Goal: Information Seeking & Learning: Check status

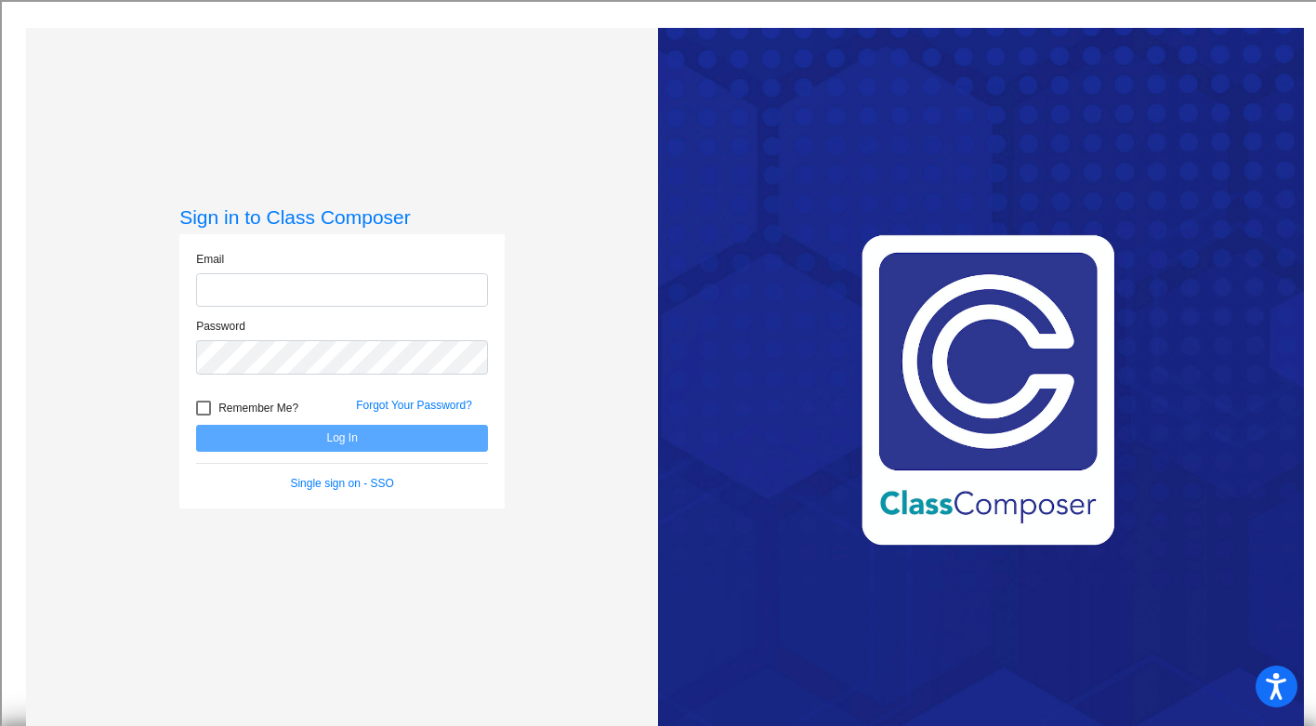
click at [249, 282] on input "email" at bounding box center [342, 290] width 292 height 34
type input "[EMAIL_ADDRESS][DOMAIN_NAME]"
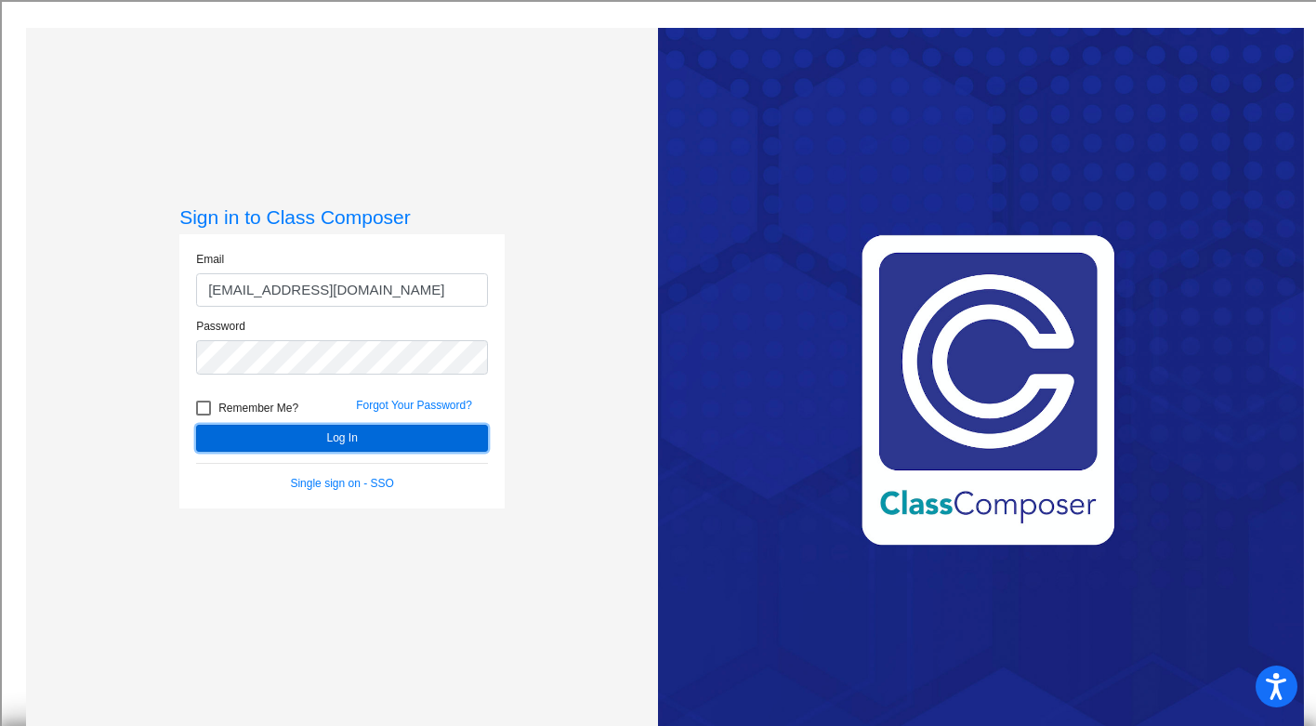
click at [302, 434] on button "Log In" at bounding box center [342, 438] width 292 height 27
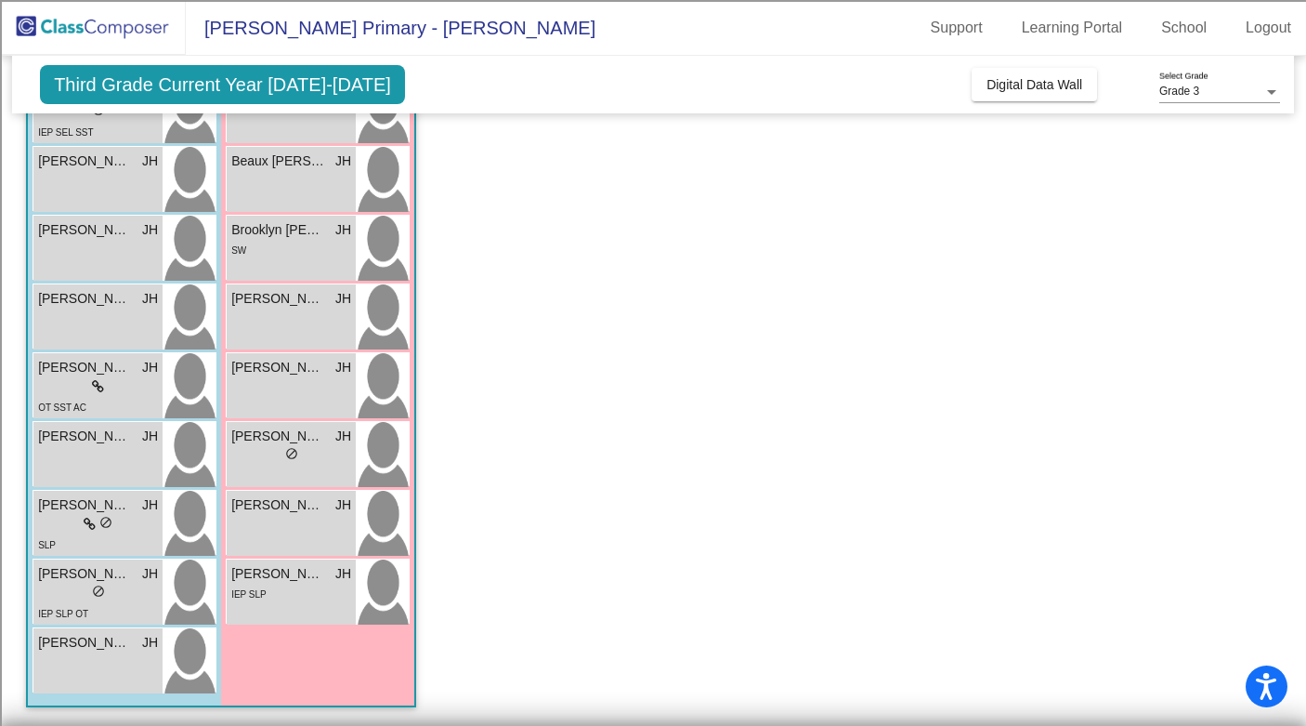
click at [61, 625] on div "[PERSON_NAME] lock do_not_disturb_alt [PERSON_NAME] [PERSON_NAME] lock do_not_d…" at bounding box center [125, 283] width 184 height 825
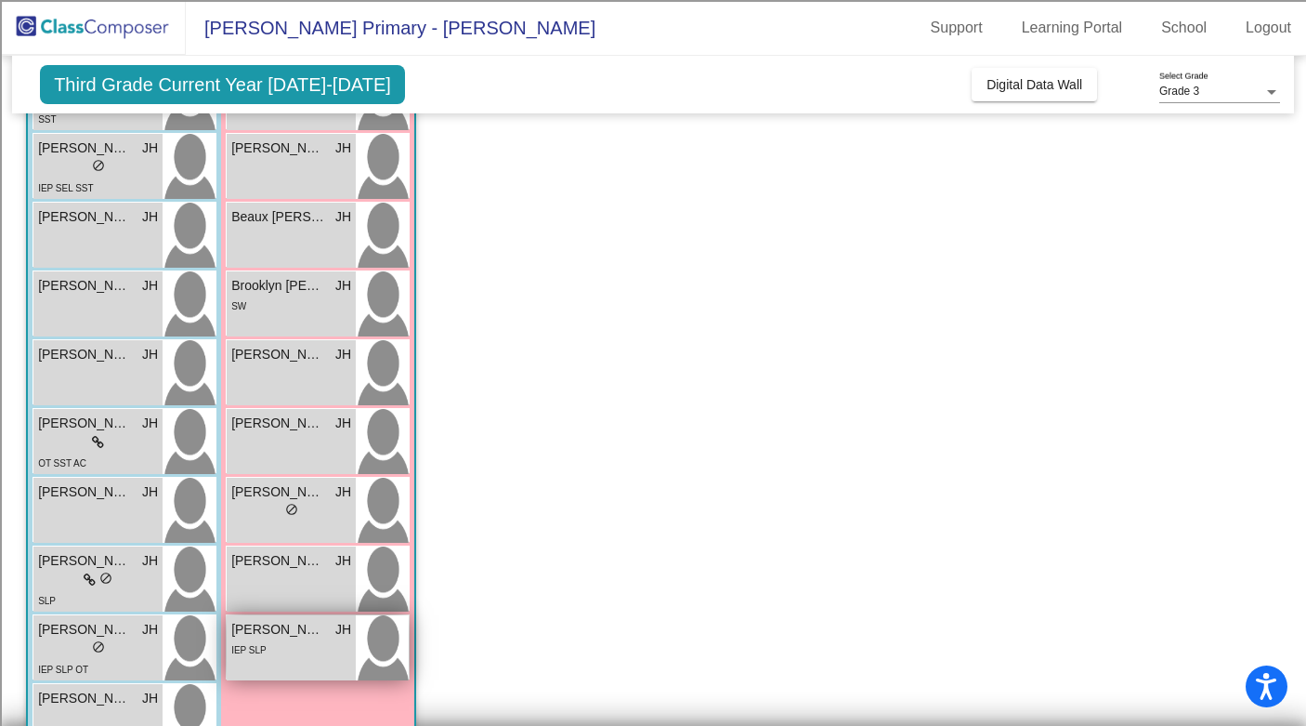
scroll to position [373, 0]
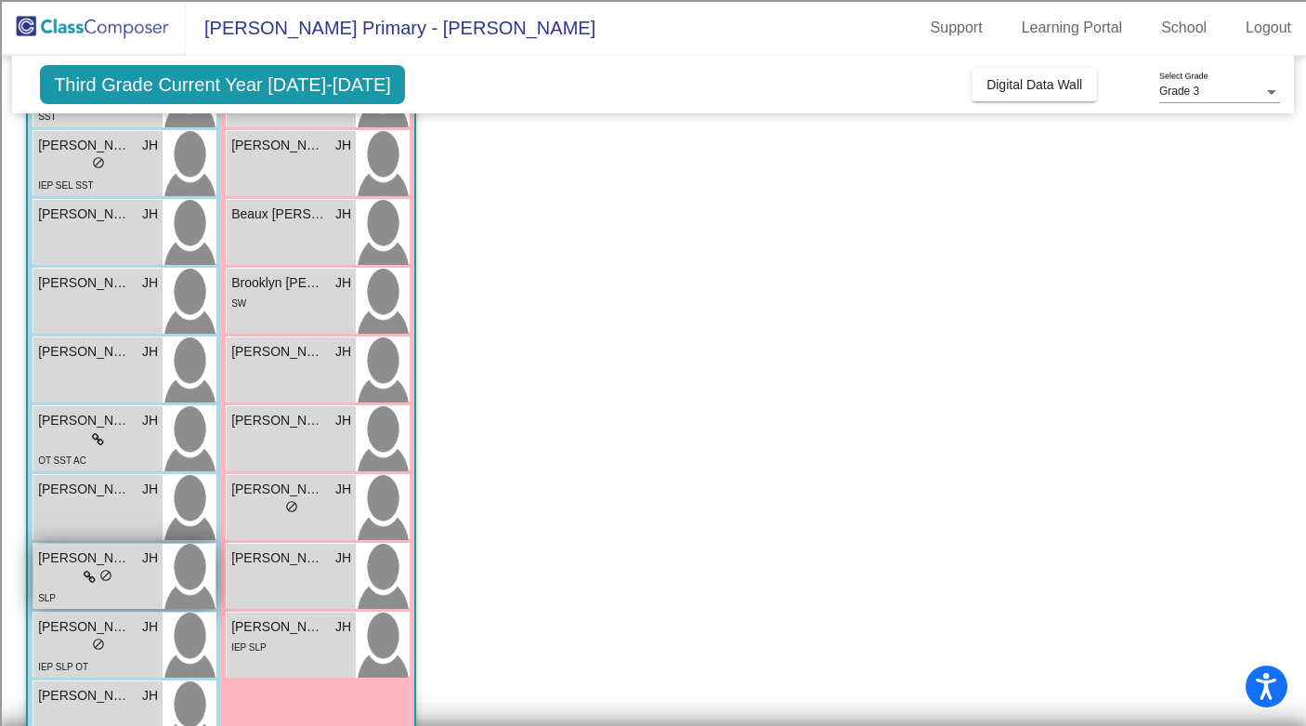
click at [55, 587] on div "SLP" at bounding box center [98, 597] width 120 height 20
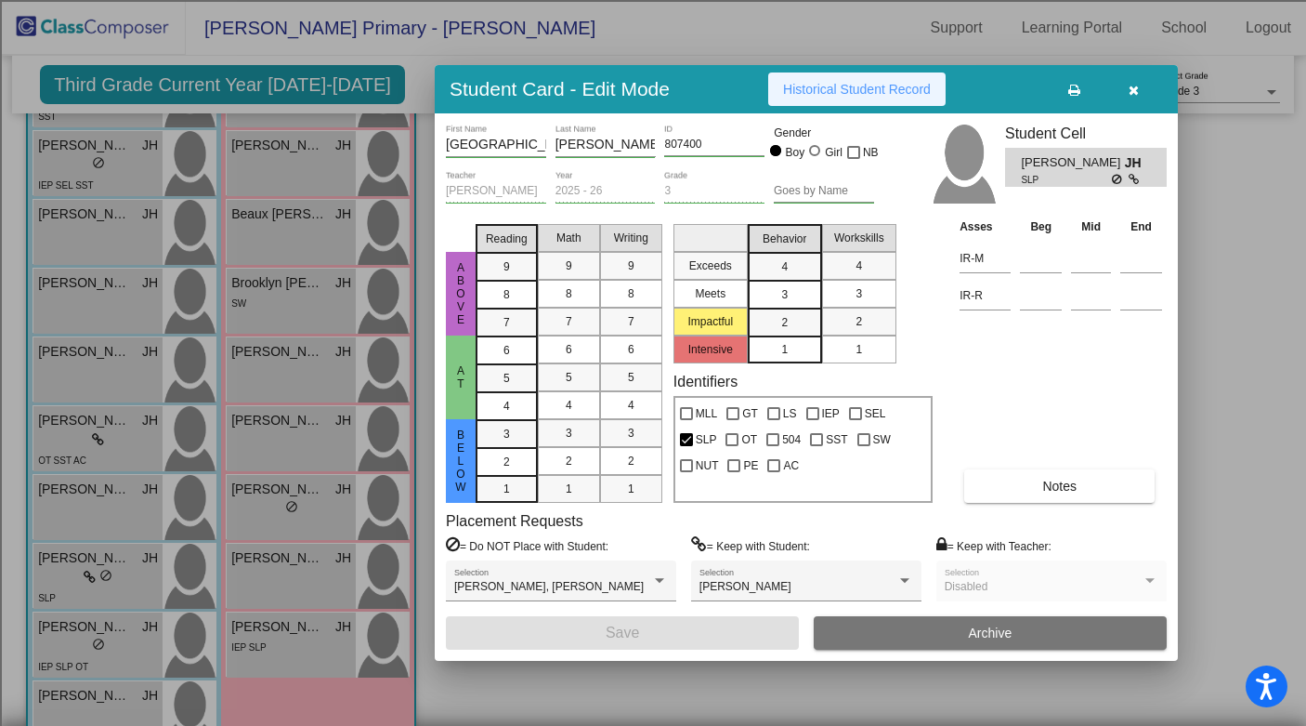
click at [884, 84] on span "Historical Student Record" at bounding box center [857, 89] width 148 height 15
click at [1134, 85] on icon "button" at bounding box center [1134, 90] width 10 height 13
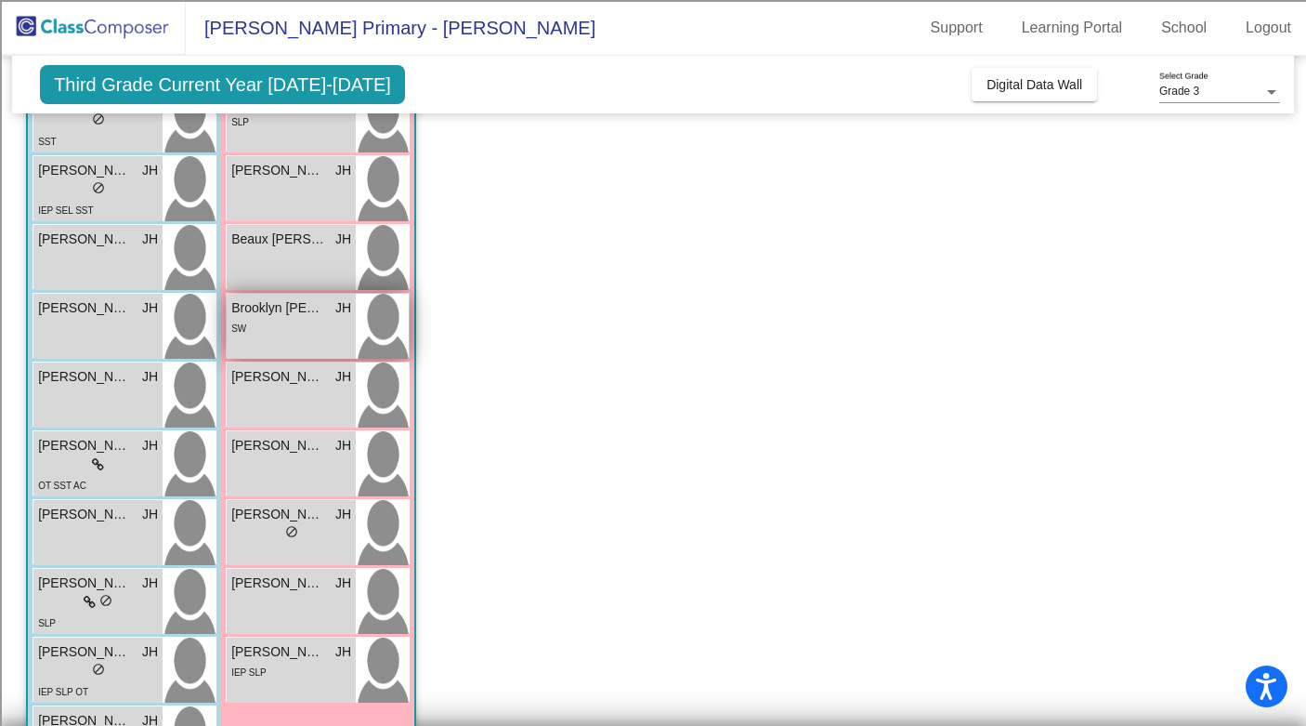
scroll to position [347, 0]
click at [290, 329] on div "SW" at bounding box center [291, 329] width 120 height 20
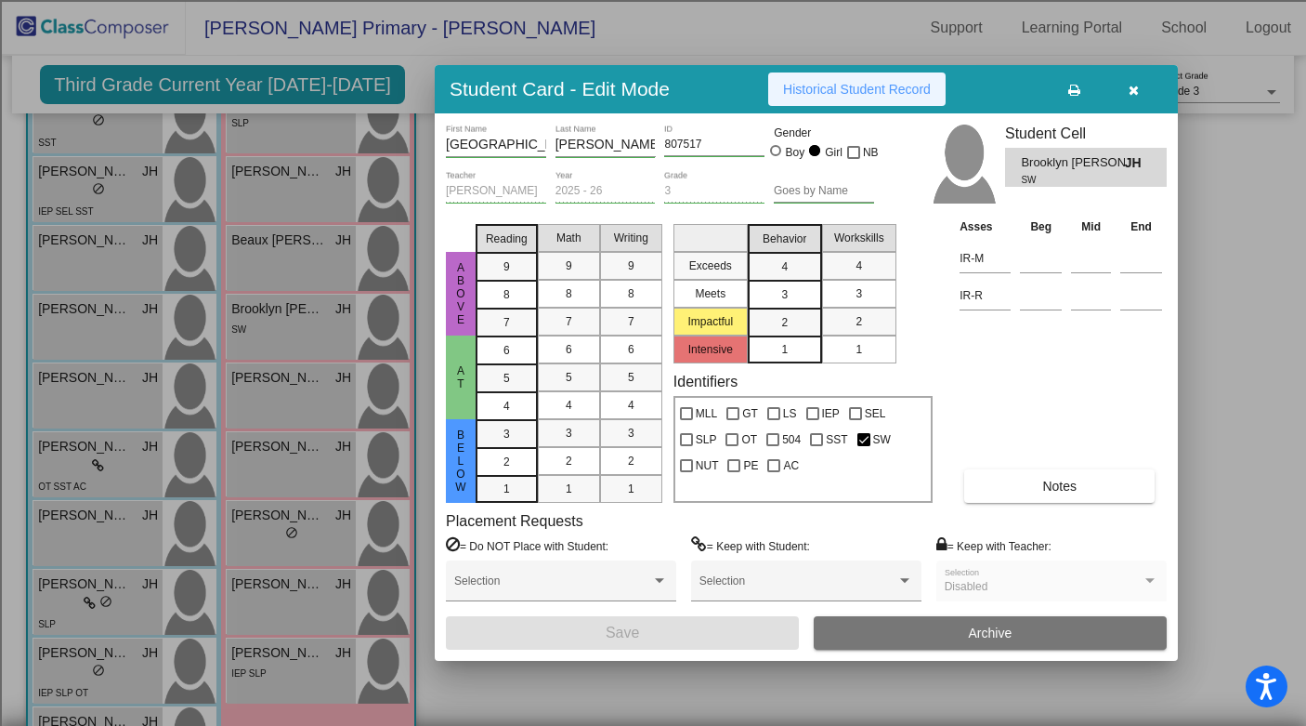
click at [867, 80] on button "Historical Student Record" at bounding box center [856, 88] width 177 height 33
click at [1130, 88] on icon "button" at bounding box center [1134, 90] width 10 height 13
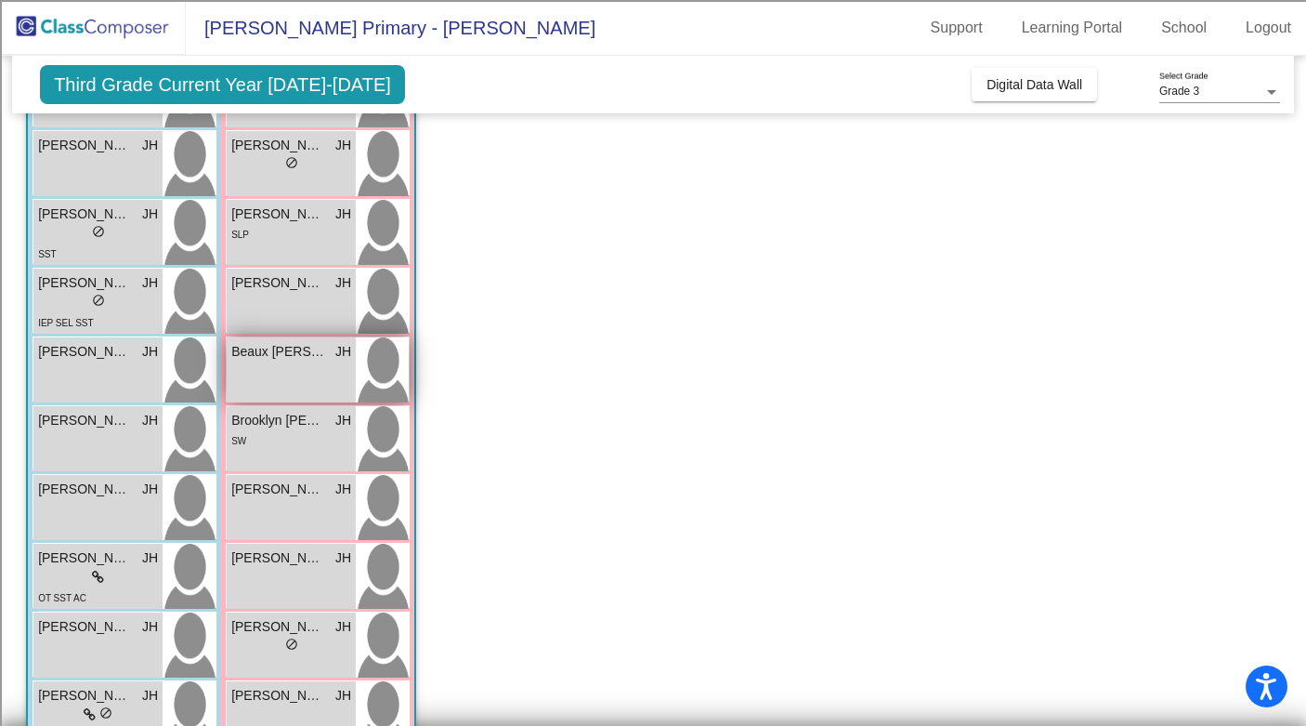
scroll to position [234, 0]
click at [275, 380] on div "Beaux [PERSON_NAME] lock do_not_disturb_alt" at bounding box center [291, 371] width 129 height 65
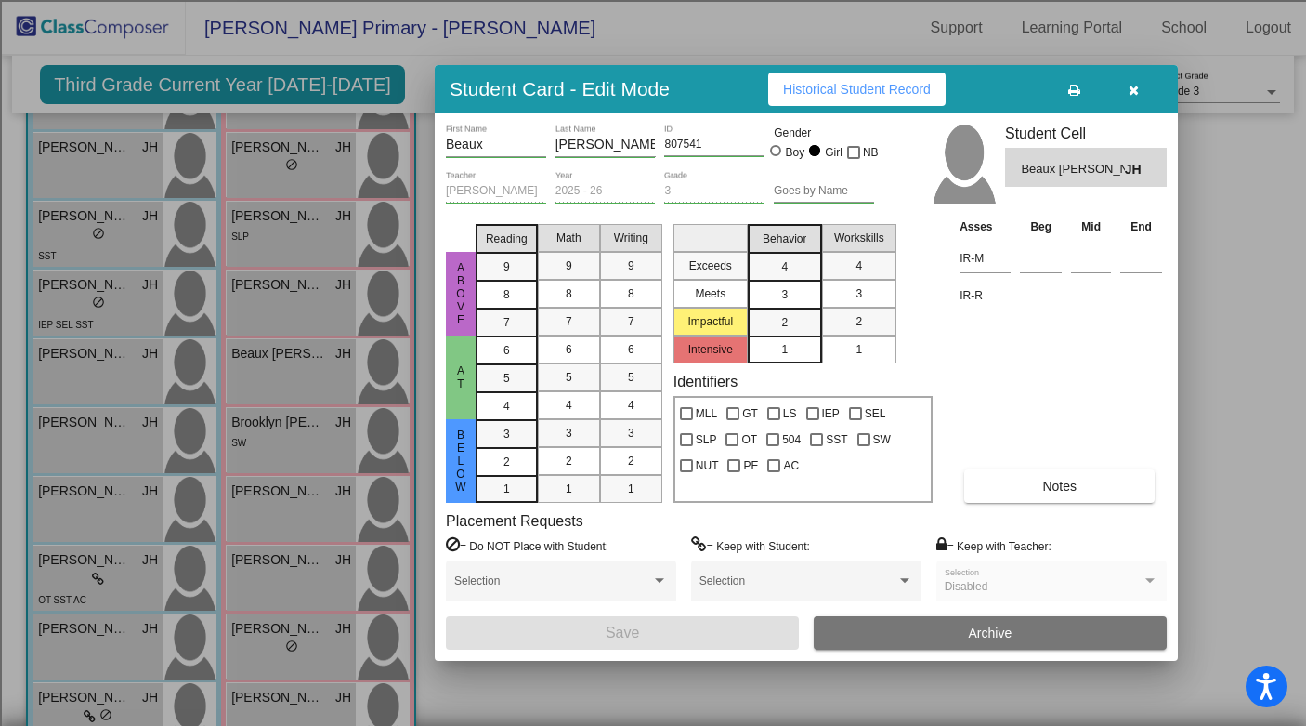
click at [851, 85] on span "Historical Student Record" at bounding box center [857, 89] width 148 height 15
click at [1134, 85] on icon "button" at bounding box center [1134, 90] width 10 height 13
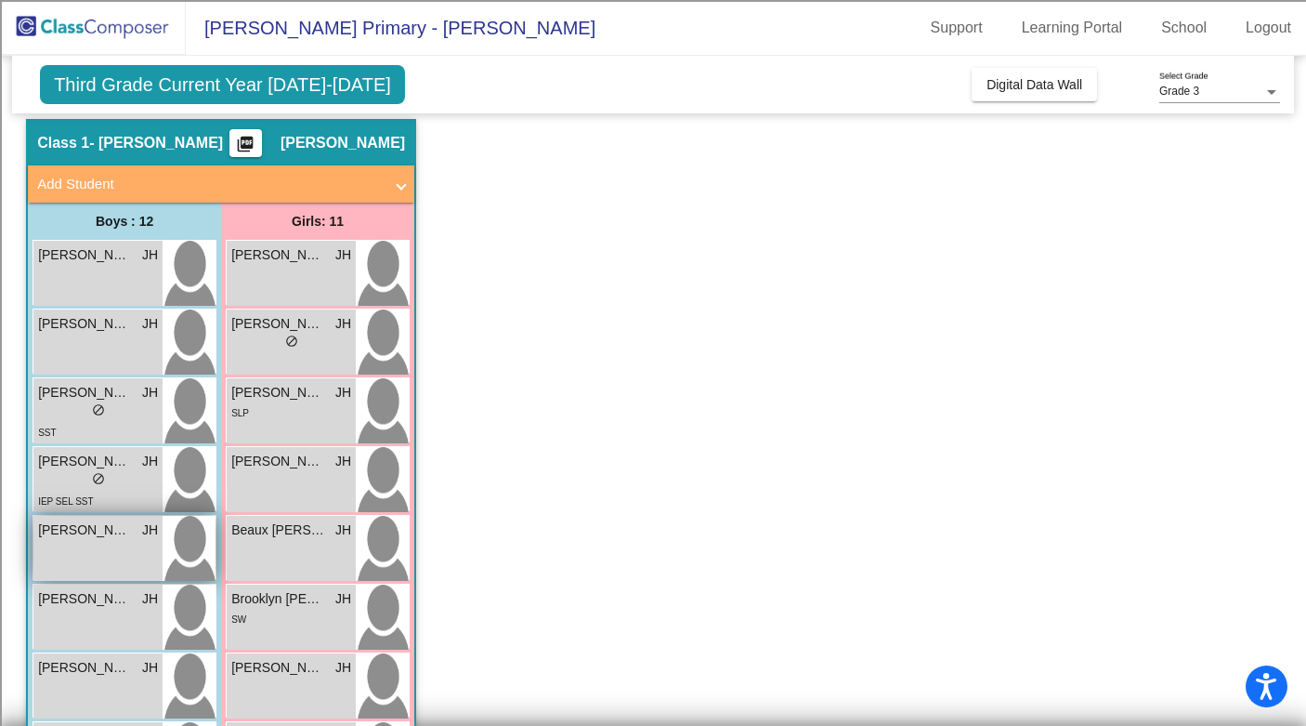
scroll to position [0, 0]
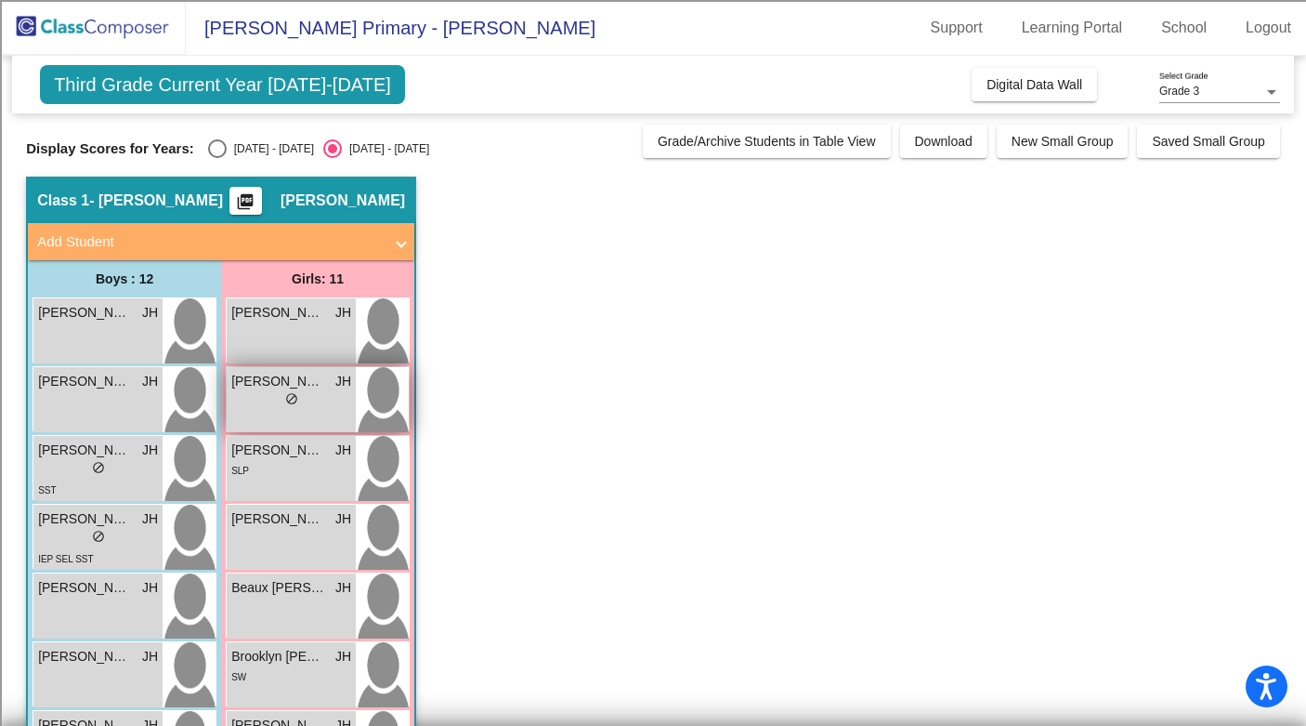
click at [255, 393] on div "lock do_not_disturb_alt" at bounding box center [291, 401] width 120 height 20
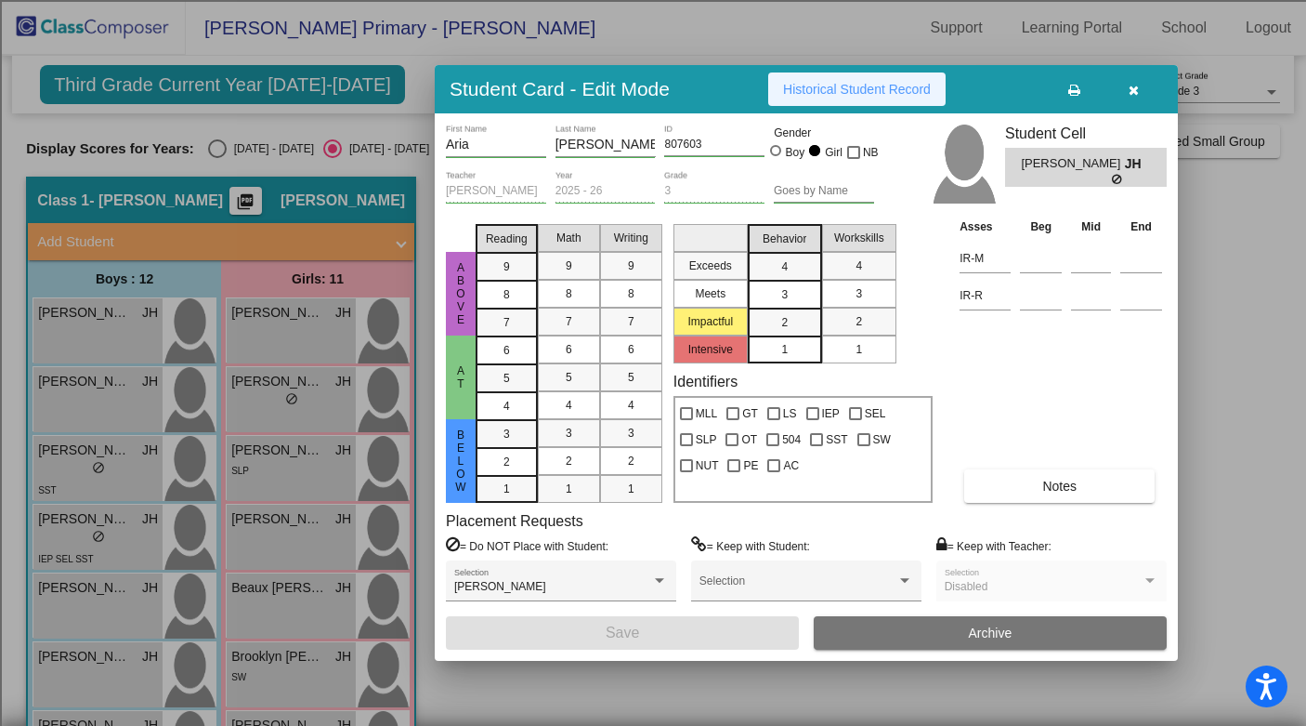
click at [830, 85] on span "Historical Student Record" at bounding box center [857, 89] width 148 height 15
click at [1132, 89] on icon "button" at bounding box center [1134, 90] width 10 height 13
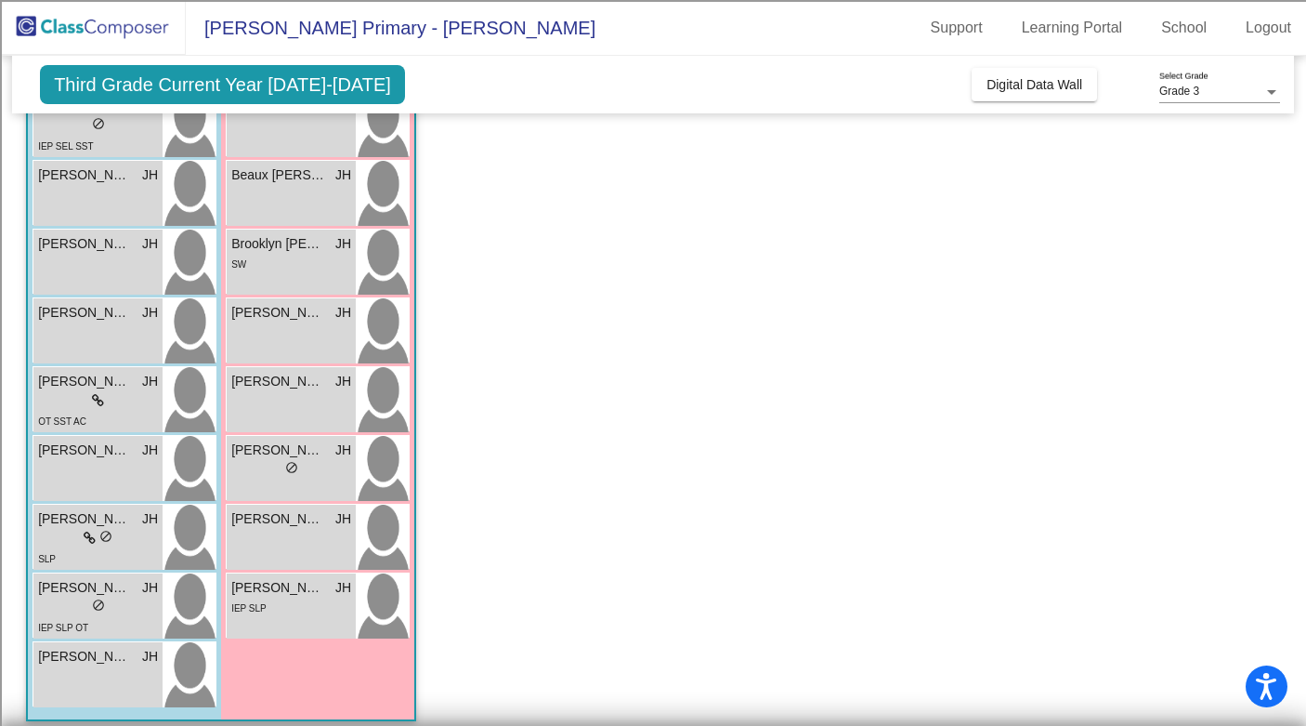
scroll to position [426, 0]
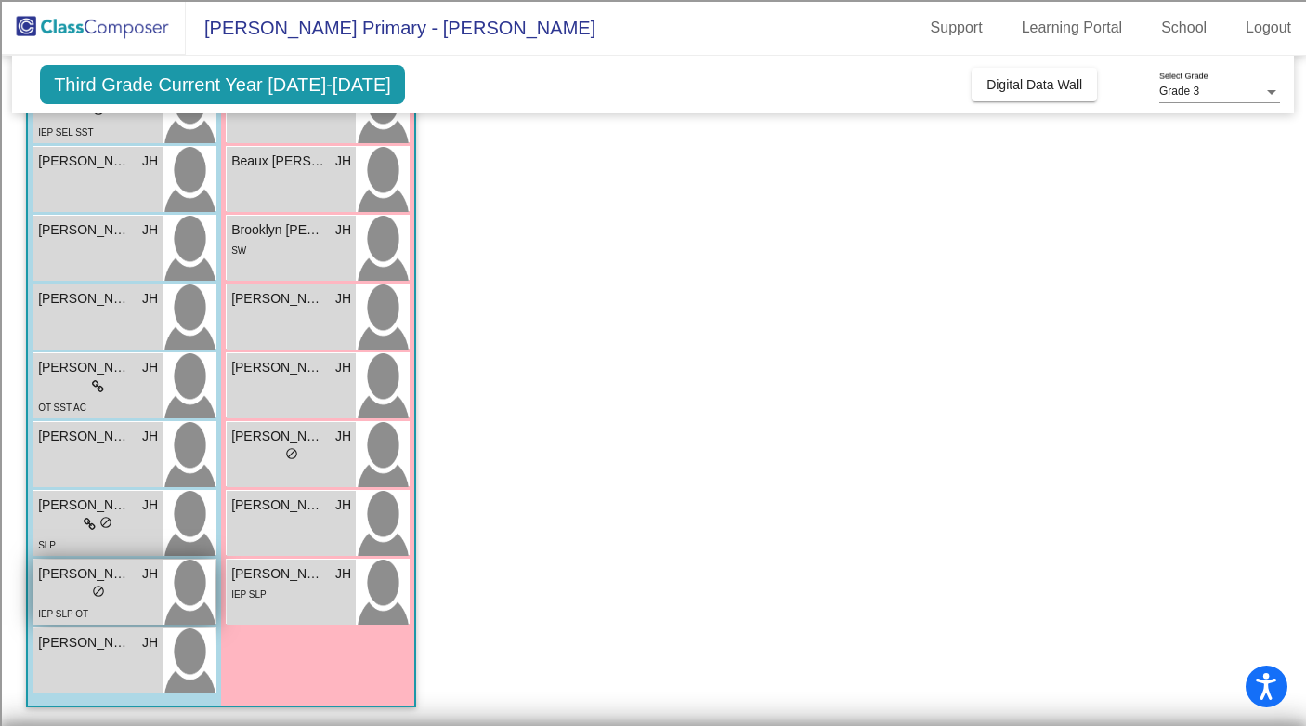
click at [57, 596] on div "lock do_not_disturb_alt" at bounding box center [98, 593] width 120 height 20
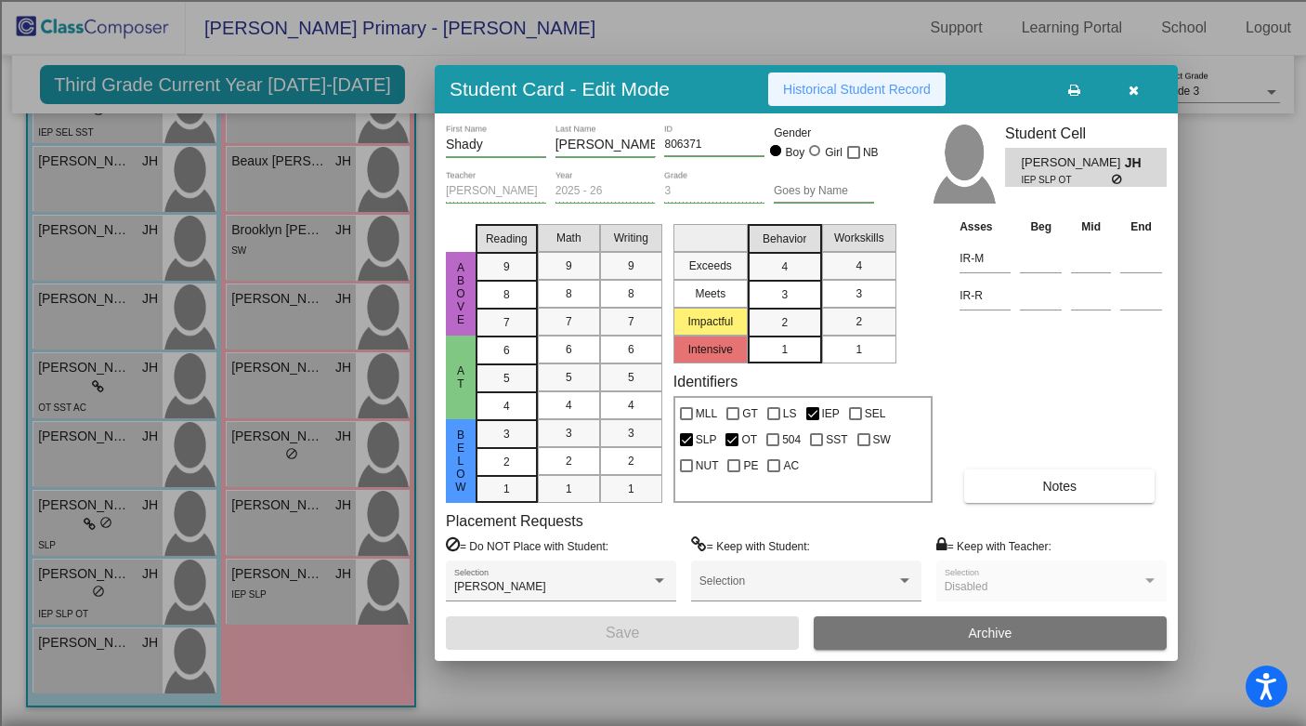
click at [798, 86] on span "Historical Student Record" at bounding box center [857, 89] width 148 height 15
click at [1132, 85] on icon "button" at bounding box center [1134, 90] width 10 height 13
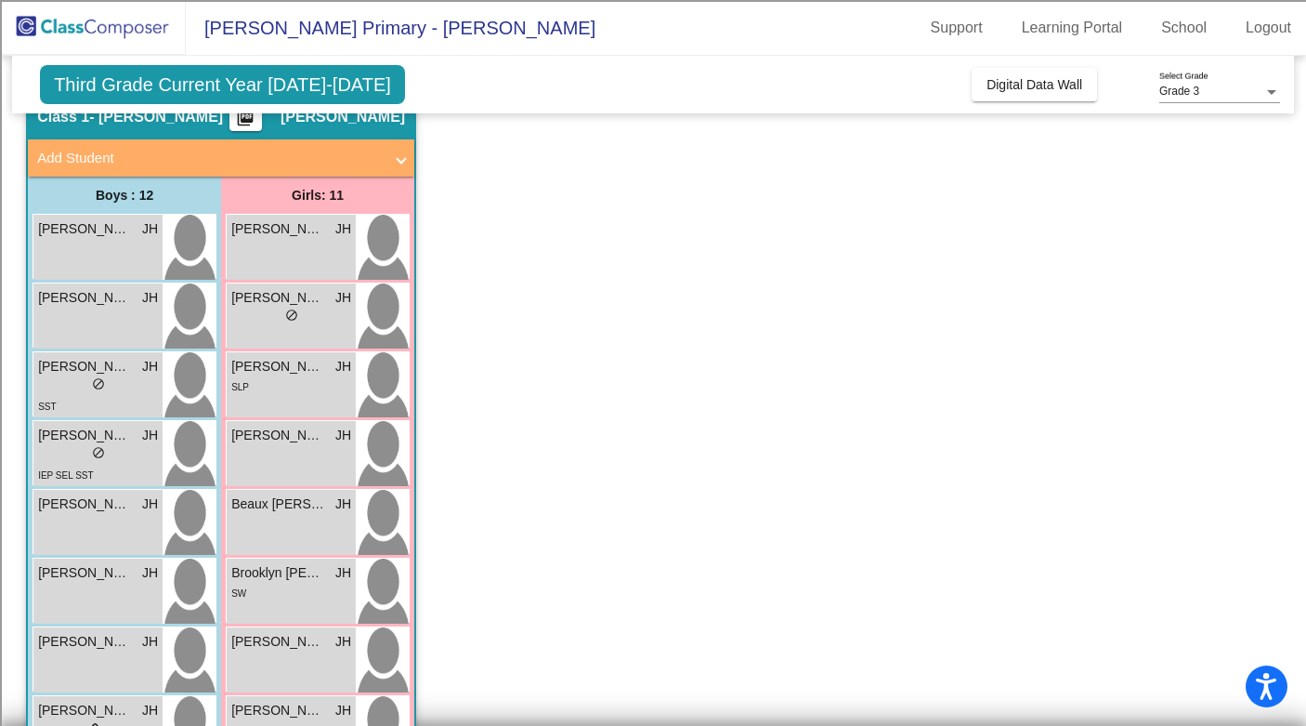
scroll to position [82, 0]
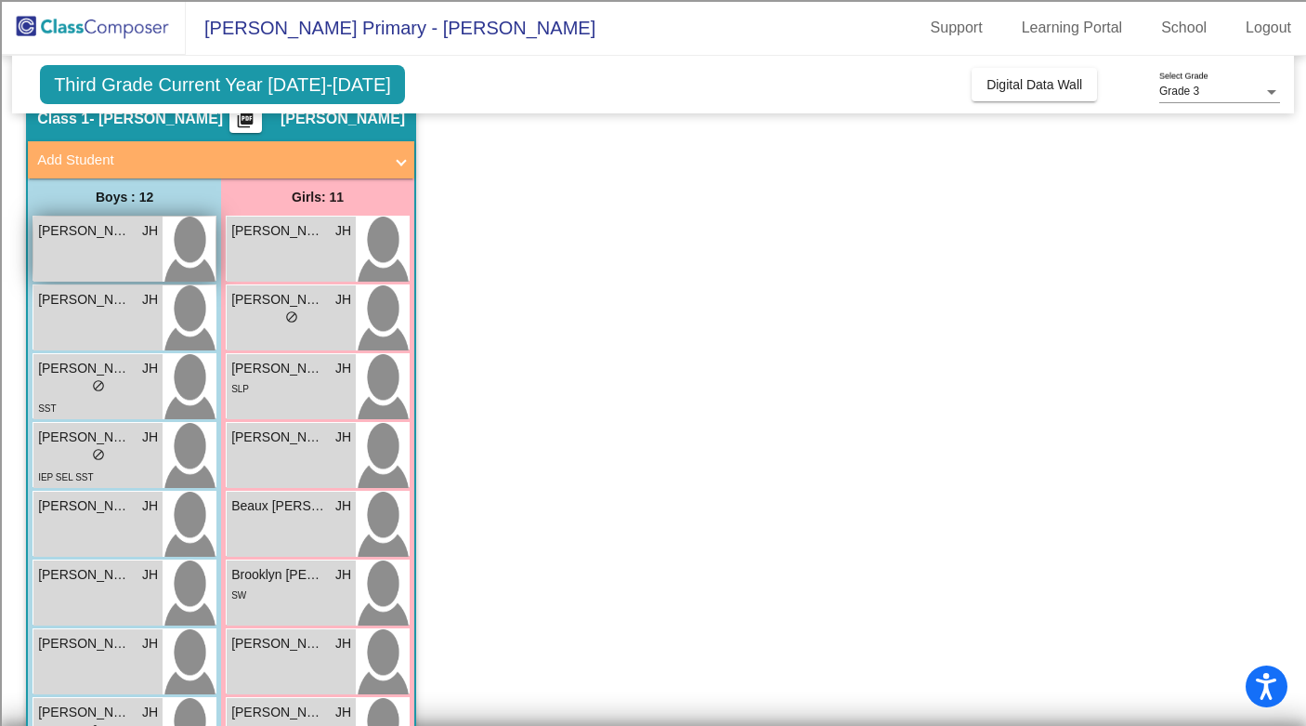
click at [101, 259] on div "[PERSON_NAME] lock do_not_disturb_alt" at bounding box center [97, 248] width 129 height 65
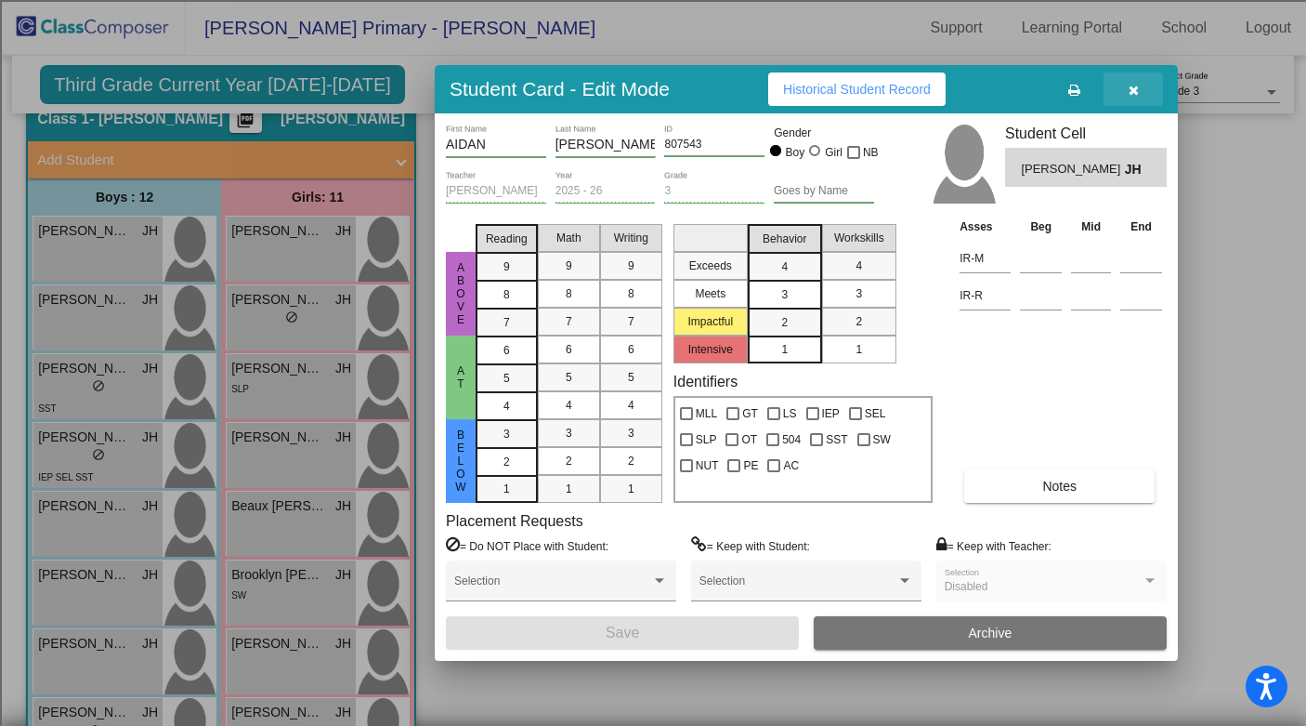
click at [1131, 84] on icon "button" at bounding box center [1134, 90] width 10 height 13
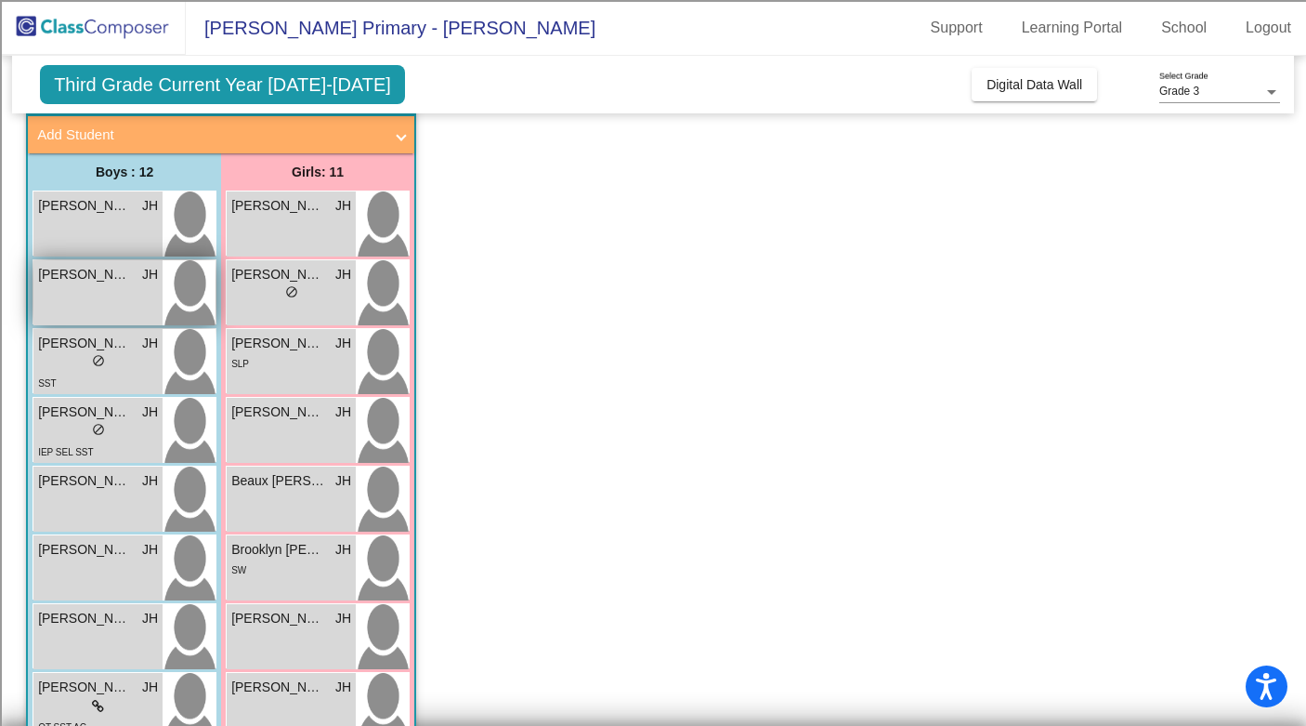
scroll to position [112, 0]
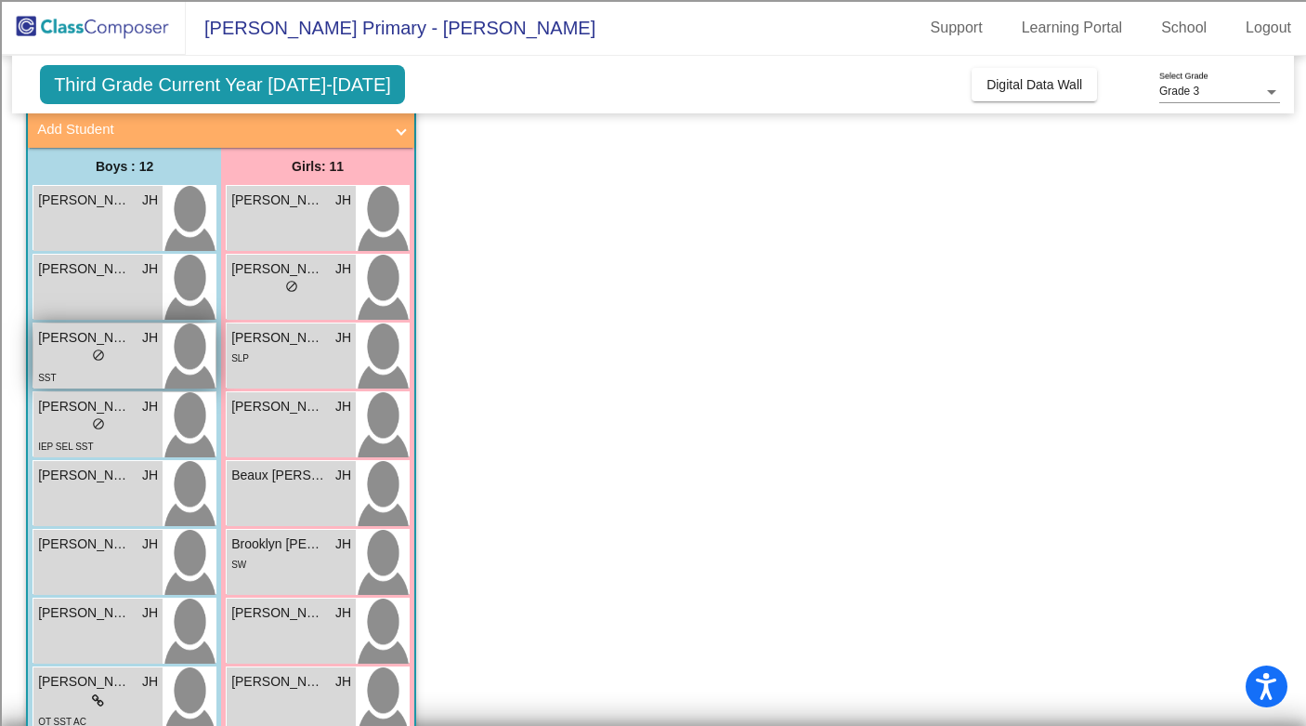
click at [78, 355] on div "lock do_not_disturb_alt" at bounding box center [98, 357] width 120 height 20
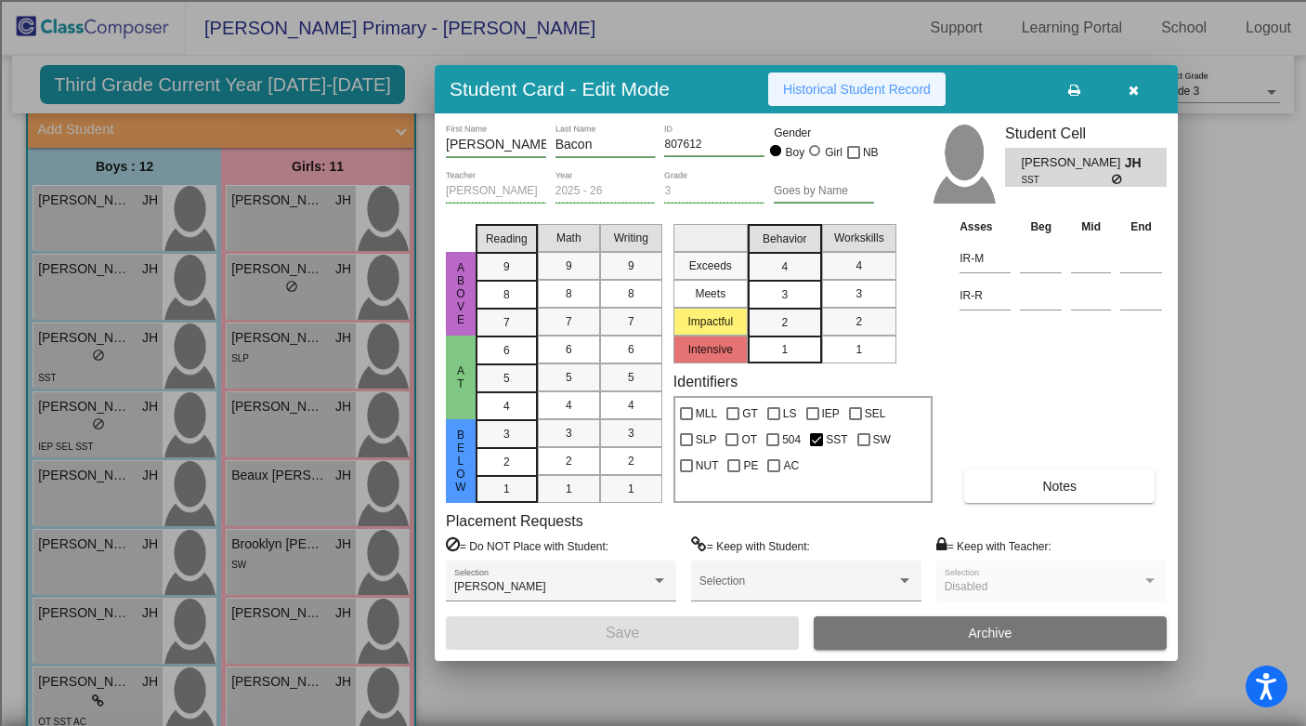
click at [879, 85] on span "Historical Student Record" at bounding box center [857, 89] width 148 height 15
click at [1141, 85] on button "button" at bounding box center [1133, 88] width 59 height 33
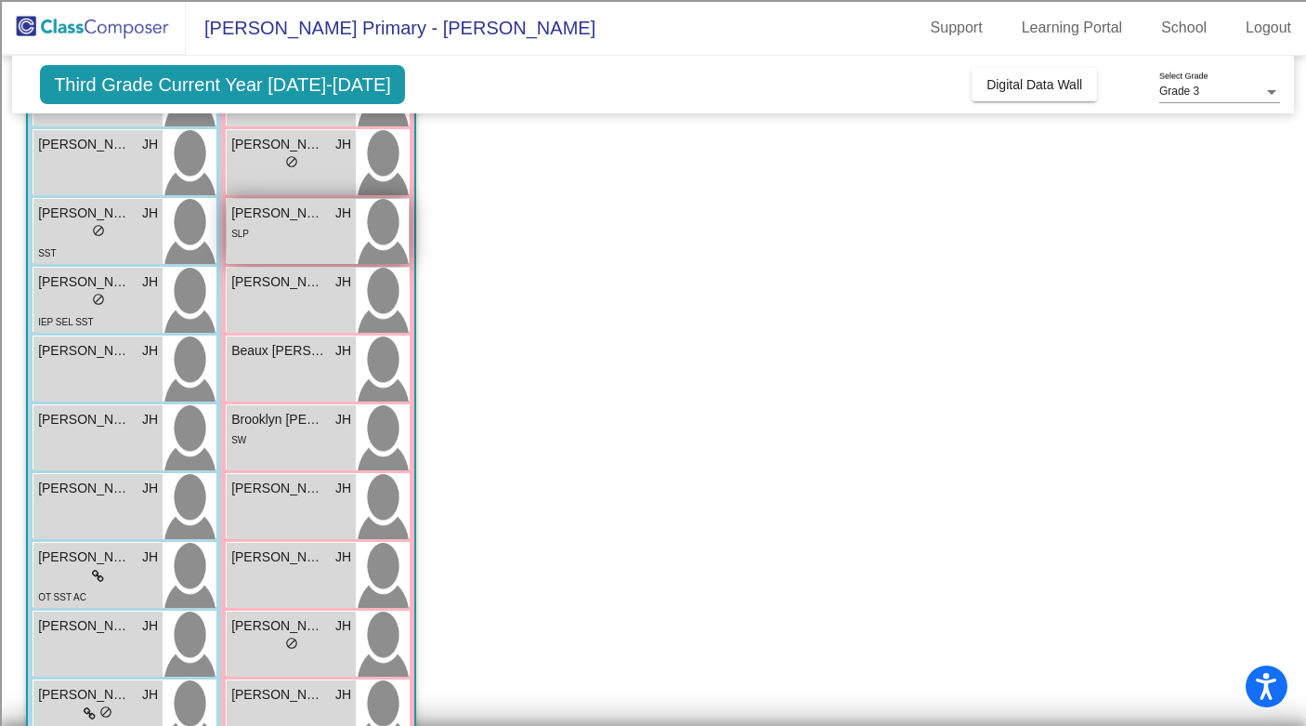
scroll to position [224, 0]
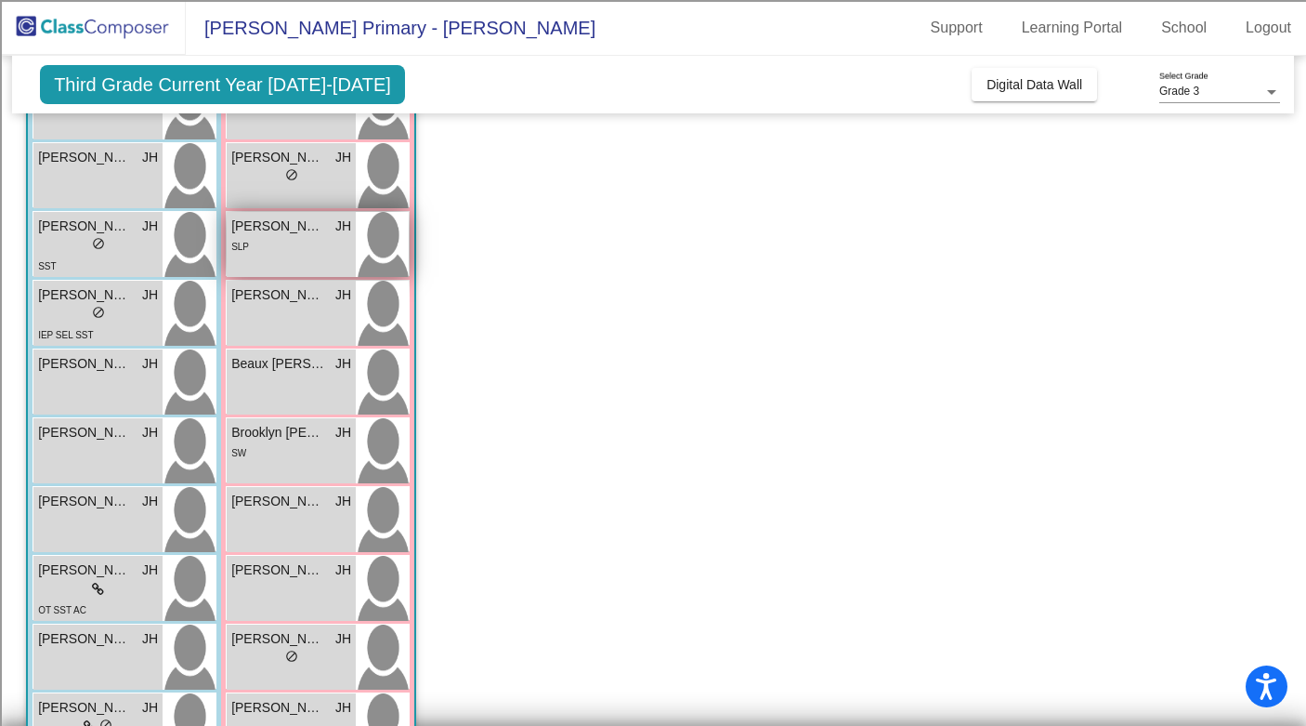
click at [280, 242] on div "SLP" at bounding box center [291, 246] width 120 height 20
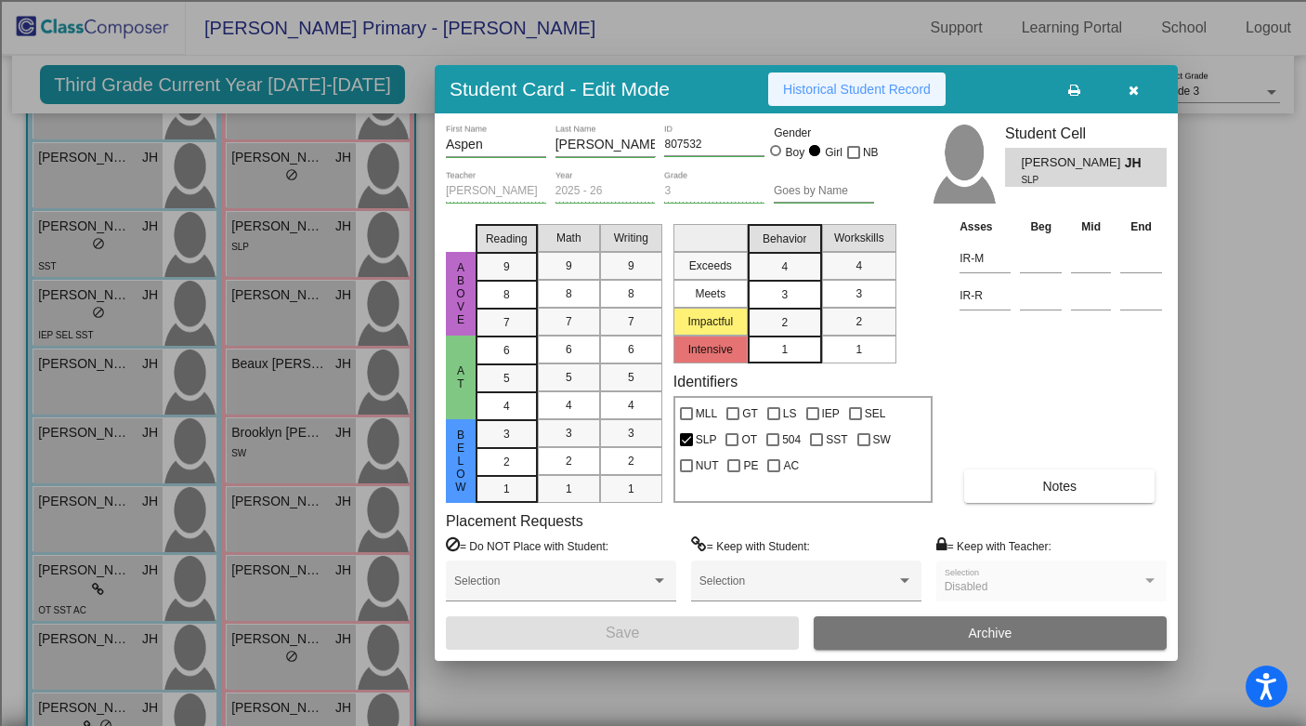
click at [848, 87] on span "Historical Student Record" at bounding box center [857, 89] width 148 height 15
click at [1129, 91] on icon "button" at bounding box center [1134, 90] width 10 height 13
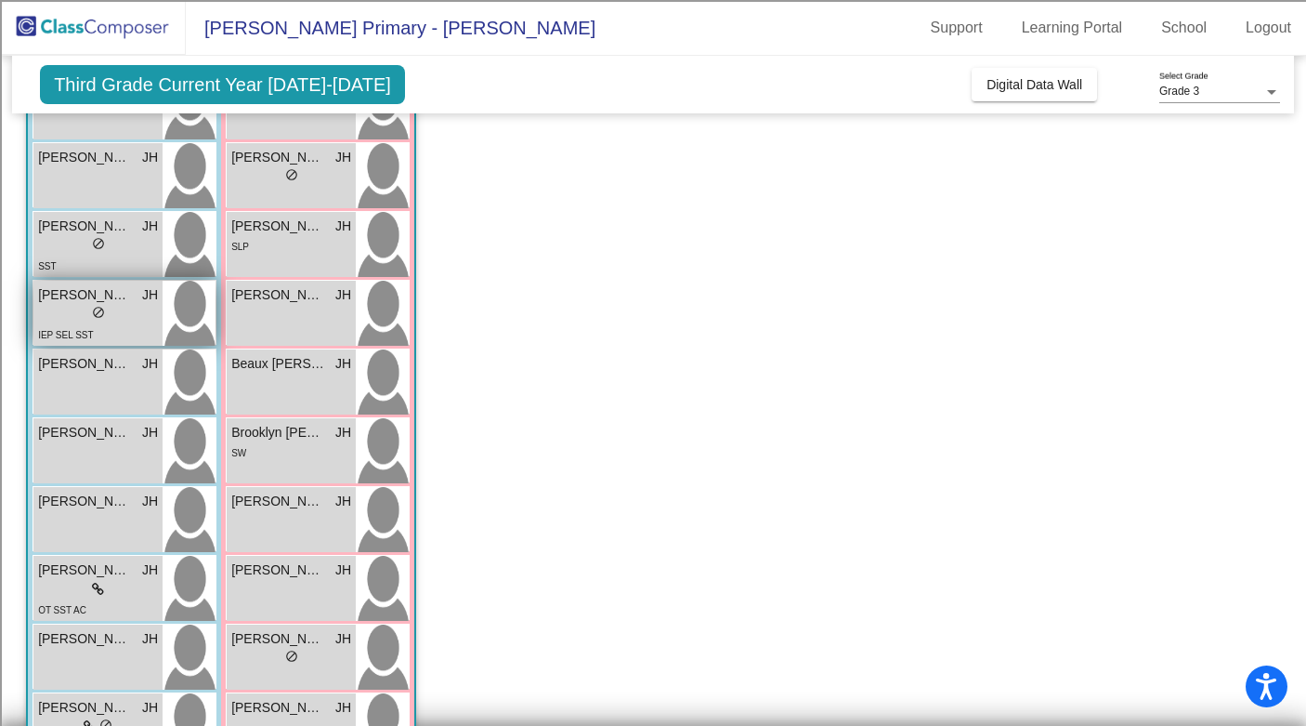
click at [91, 331] on div "IEP SEL SST" at bounding box center [98, 334] width 120 height 20
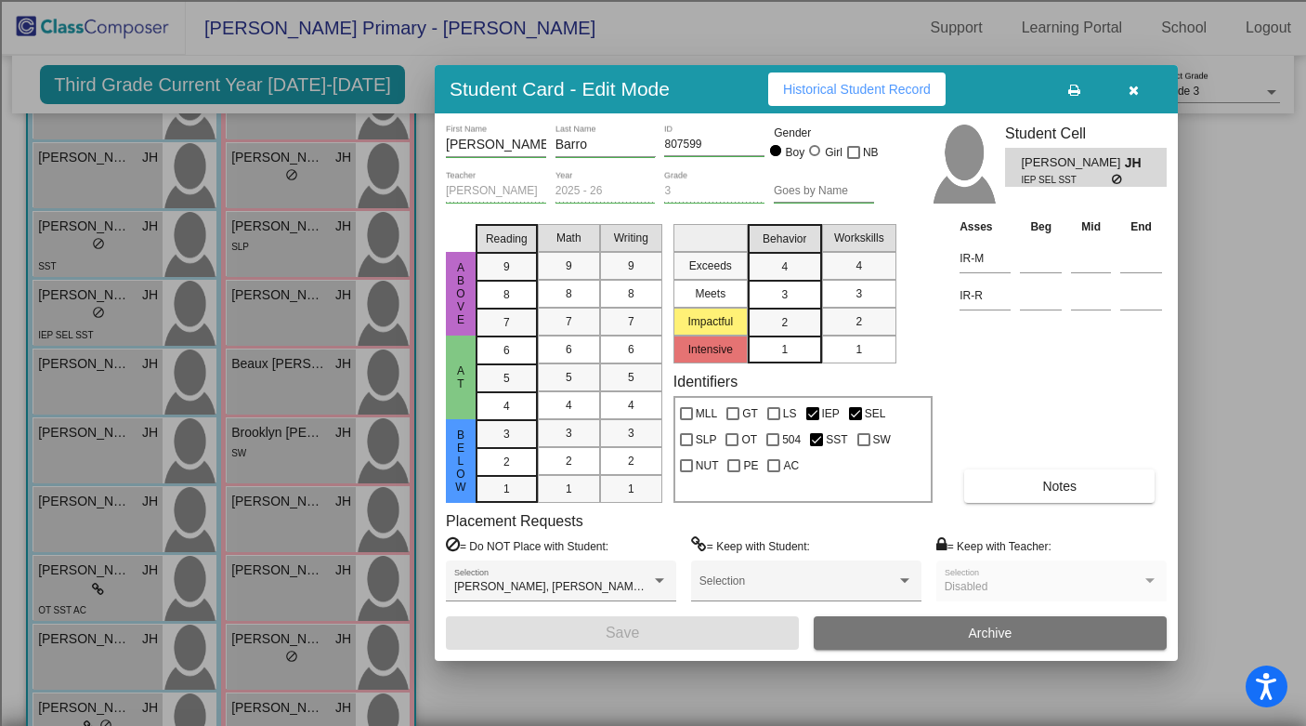
click at [842, 82] on span "Historical Student Record" at bounding box center [857, 89] width 148 height 15
click at [1132, 85] on icon "button" at bounding box center [1134, 90] width 10 height 13
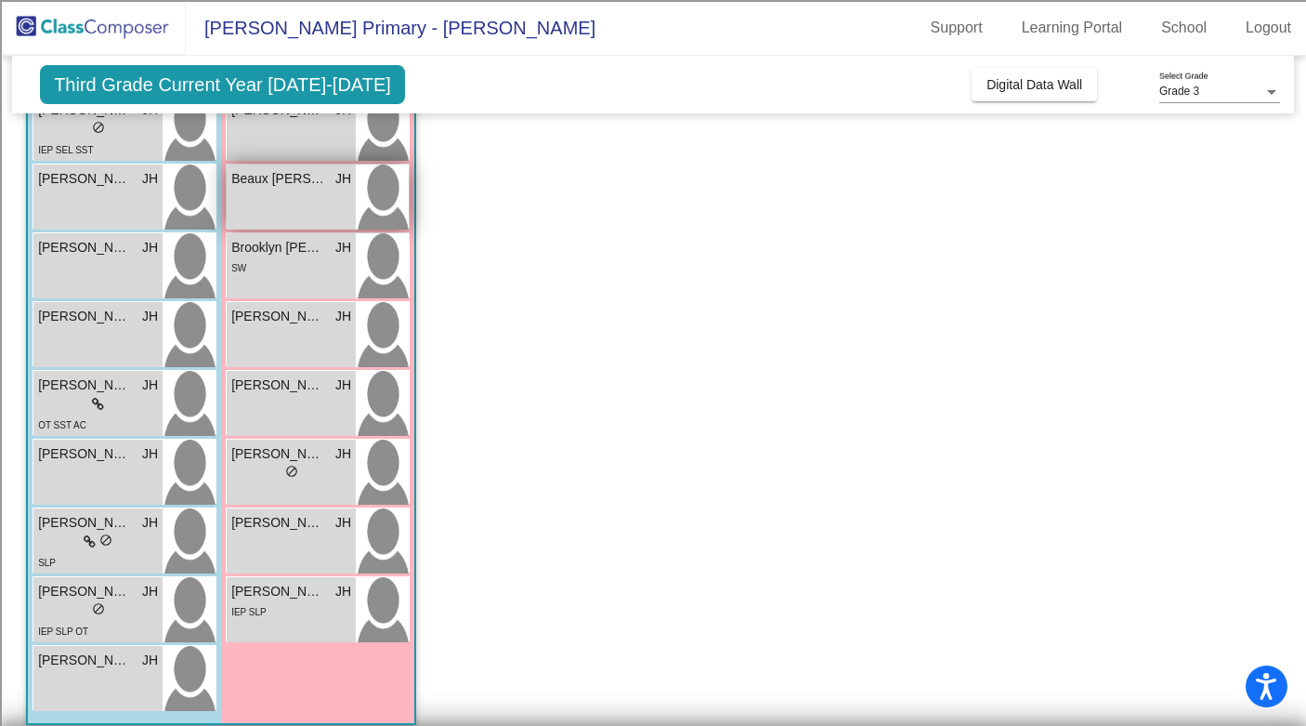
scroll to position [426, 0]
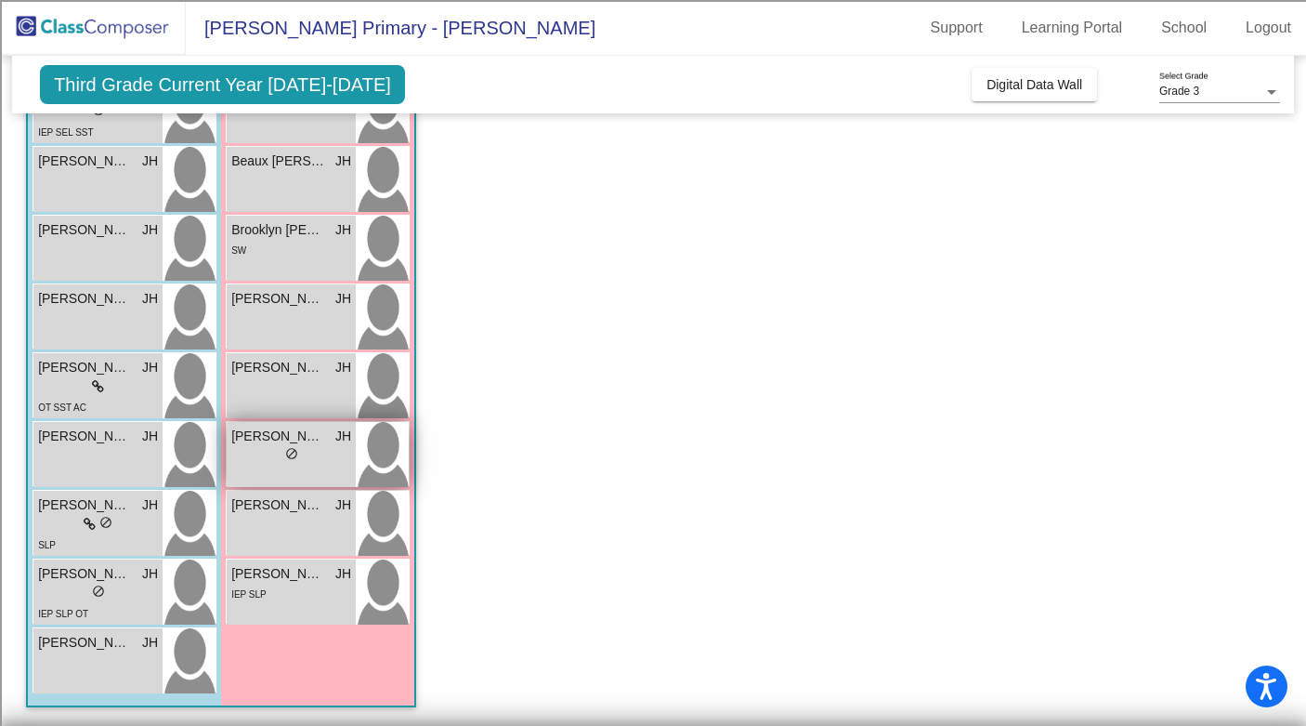
click at [251, 453] on div "lock do_not_disturb_alt" at bounding box center [291, 456] width 120 height 20
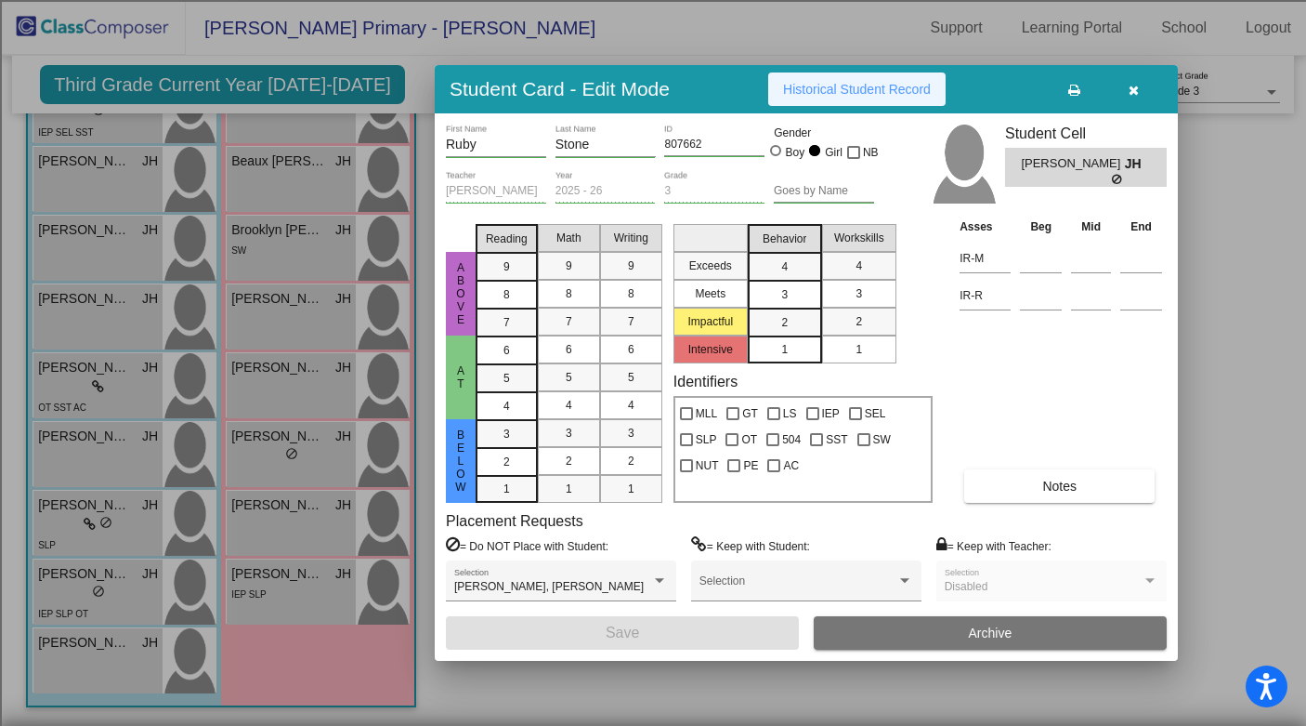
click at [865, 95] on span "Historical Student Record" at bounding box center [857, 89] width 148 height 15
click at [1129, 96] on button "button" at bounding box center [1133, 88] width 59 height 33
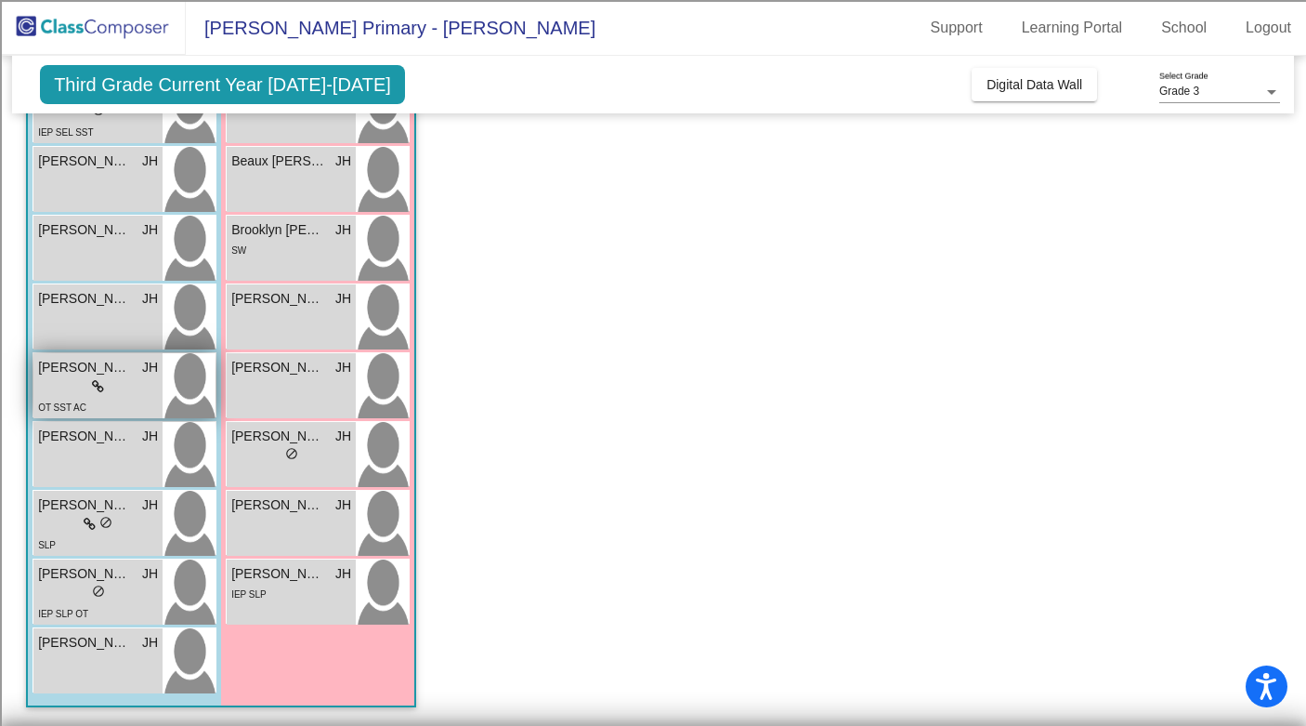
click at [73, 388] on div "lock do_not_disturb_alt" at bounding box center [98, 387] width 120 height 20
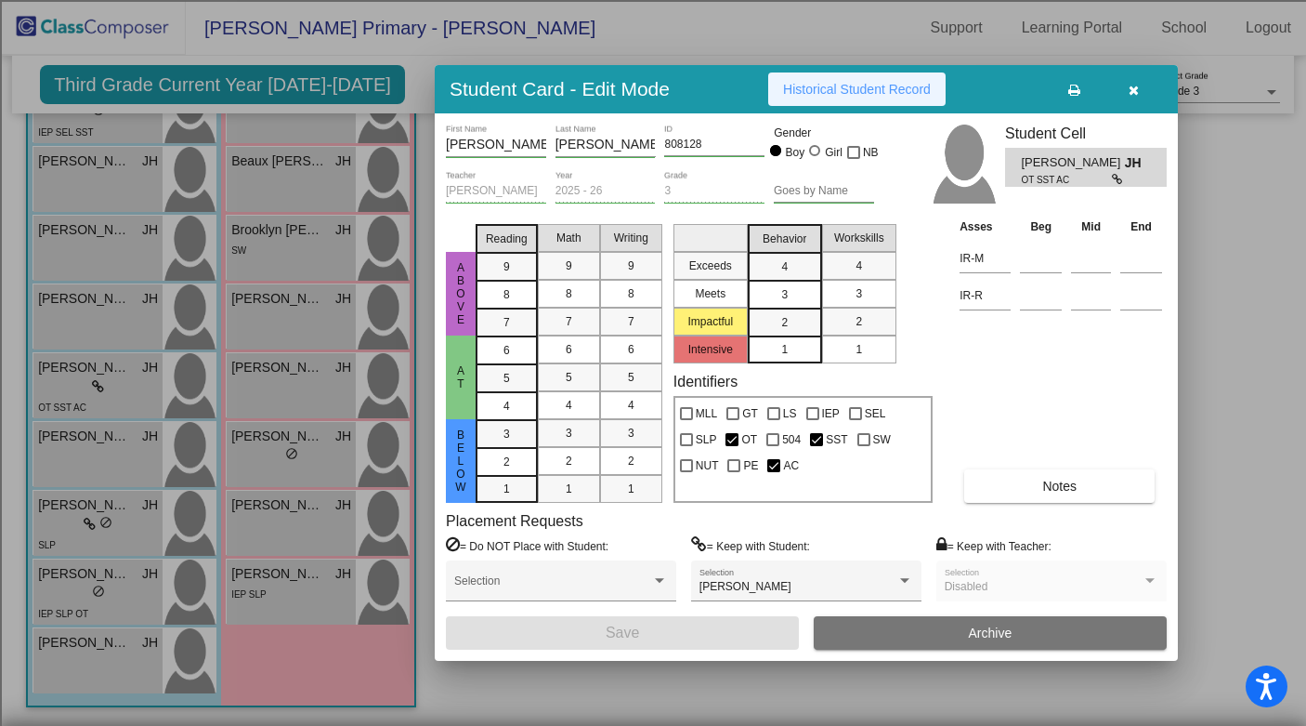
click at [843, 78] on button "Historical Student Record" at bounding box center [856, 88] width 177 height 33
click at [1129, 85] on icon "button" at bounding box center [1134, 90] width 10 height 13
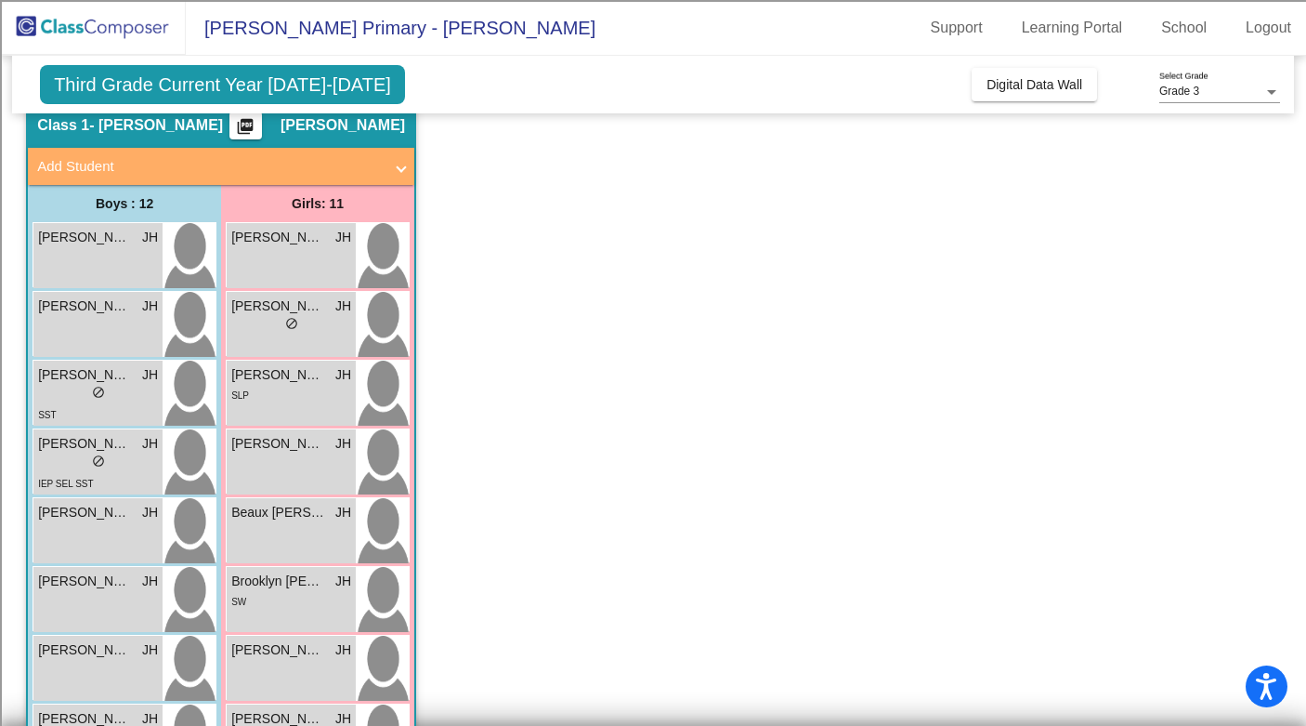
scroll to position [73, 0]
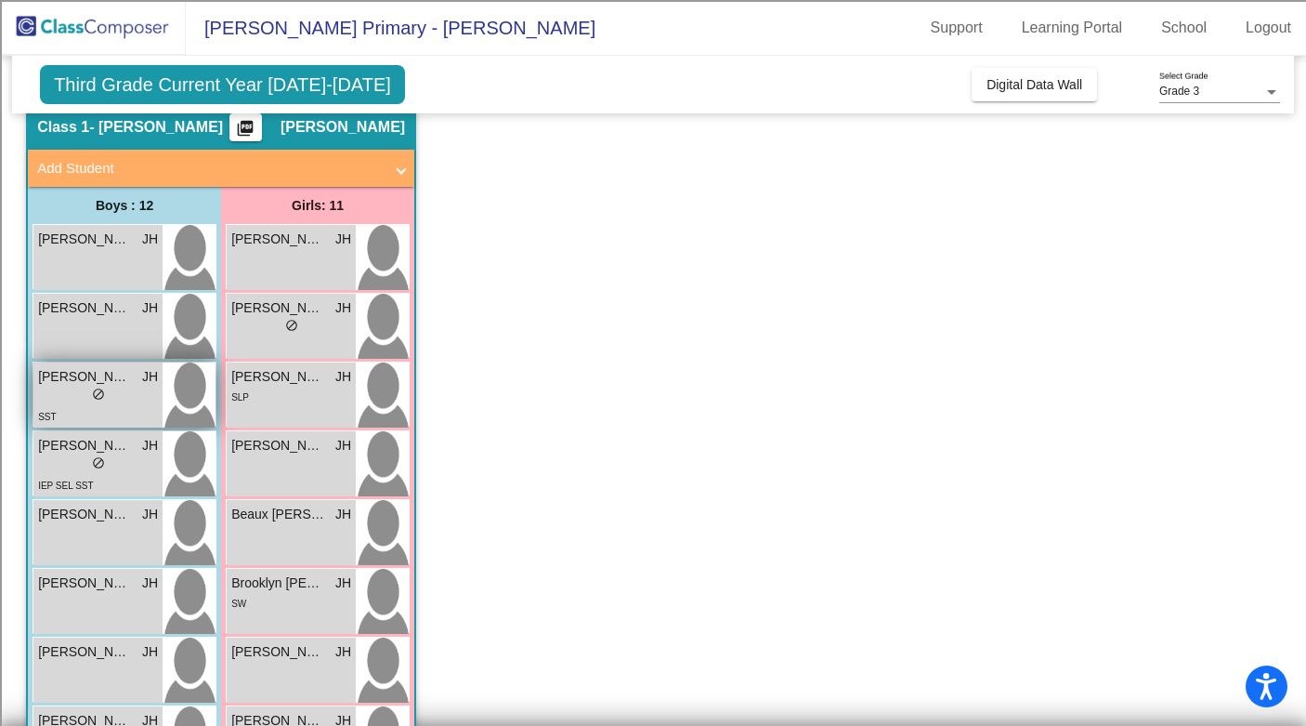
click at [70, 404] on div "lock do_not_disturb_alt" at bounding box center [98, 396] width 120 height 20
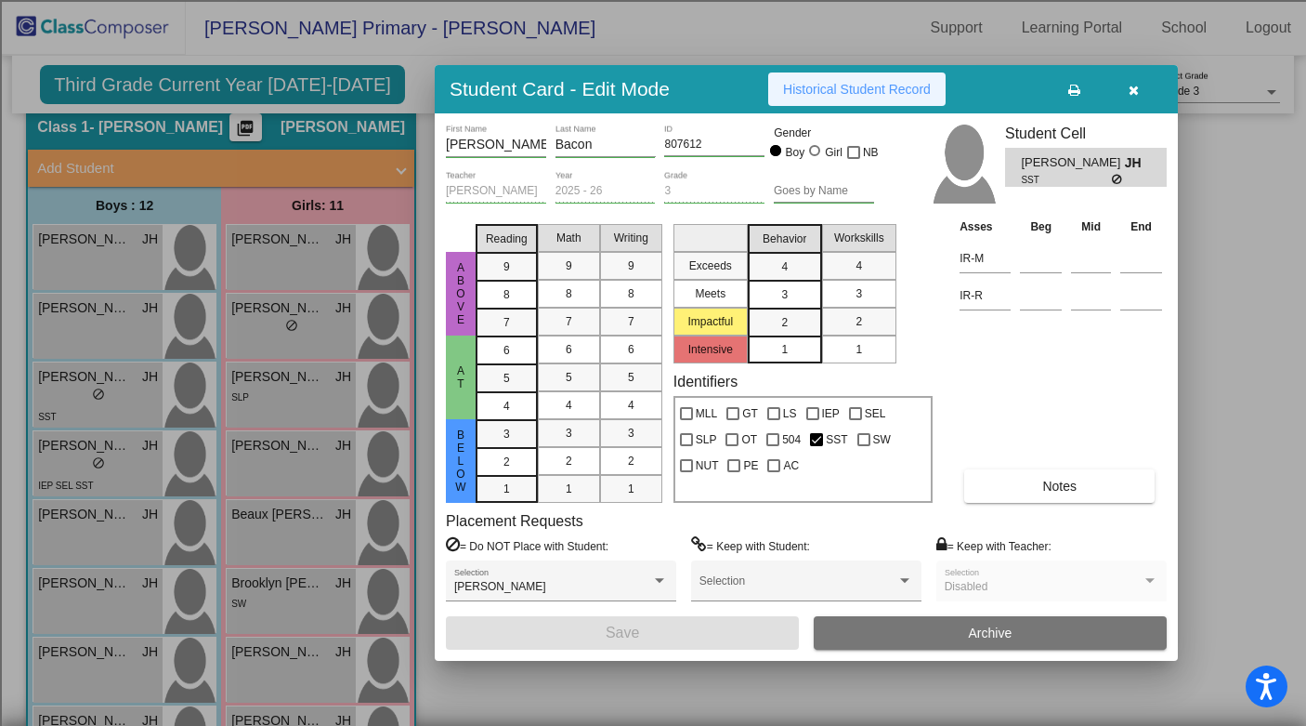
click at [812, 92] on span "Historical Student Record" at bounding box center [857, 89] width 148 height 15
click at [1134, 88] on icon "button" at bounding box center [1134, 90] width 10 height 13
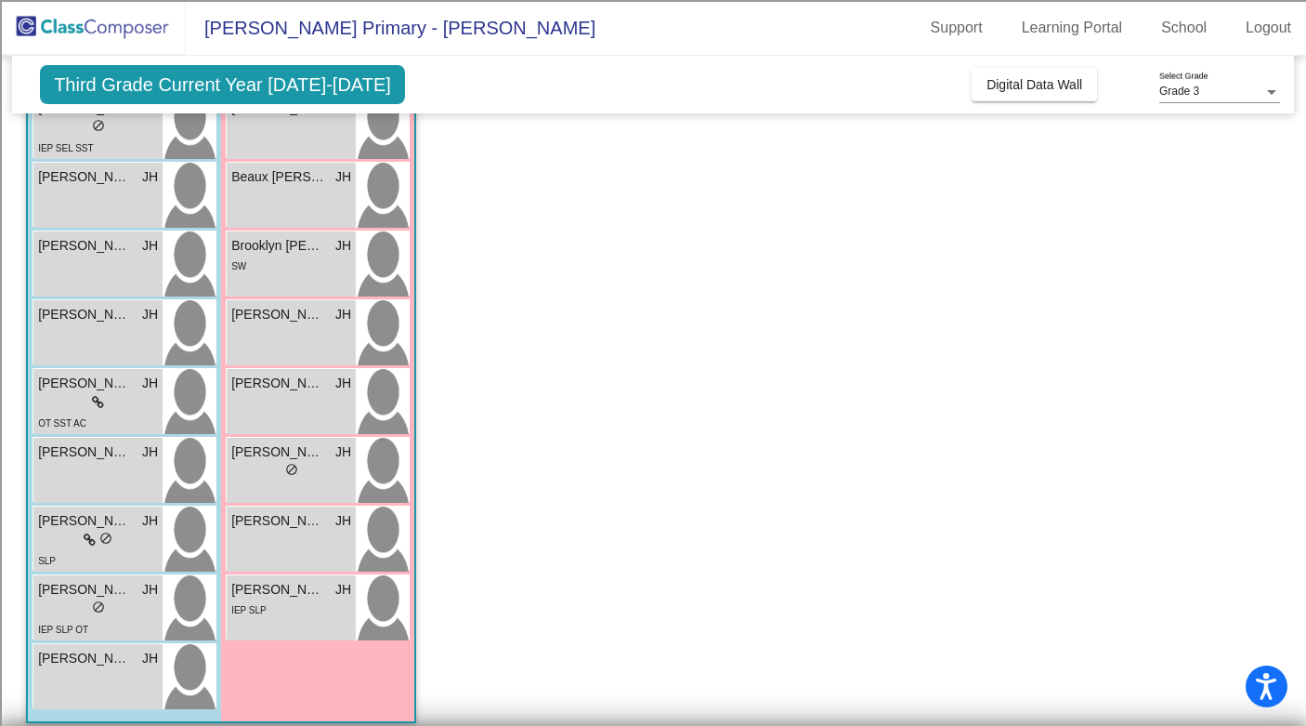
scroll to position [426, 0]
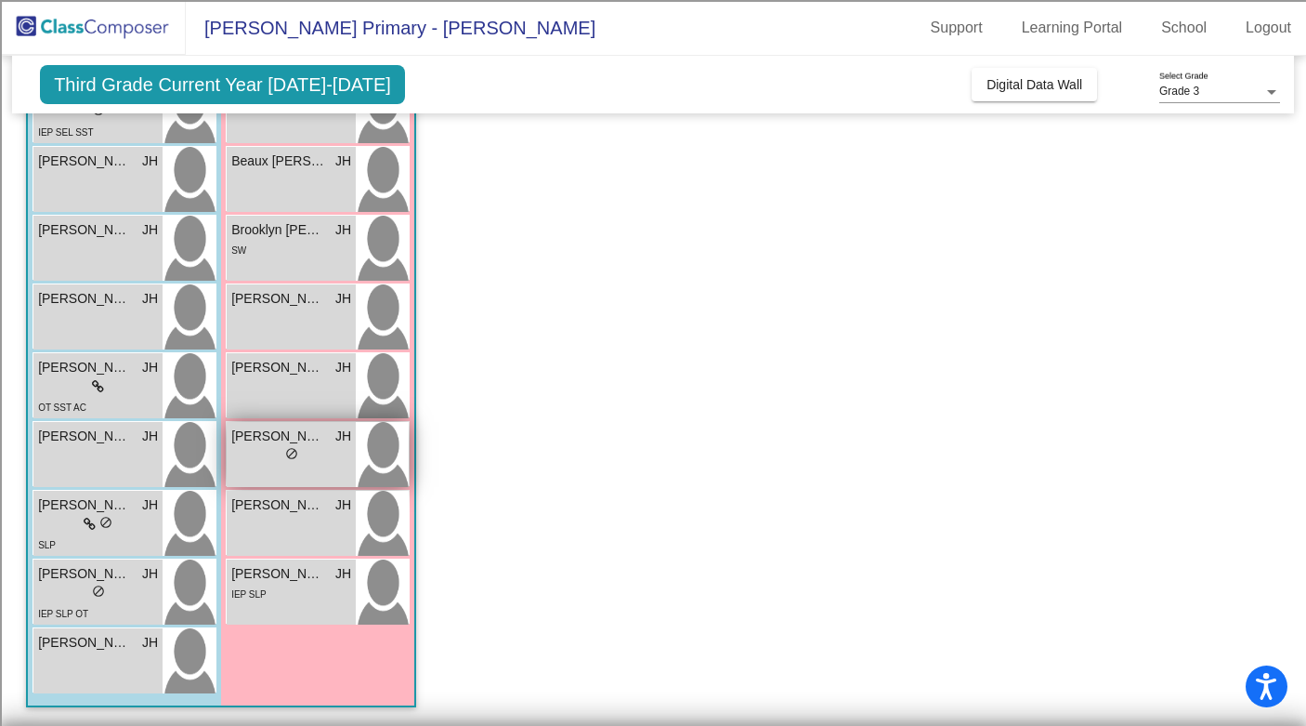
click at [268, 471] on div "[PERSON_NAME] JH lock do_not_disturb_alt" at bounding box center [291, 454] width 129 height 65
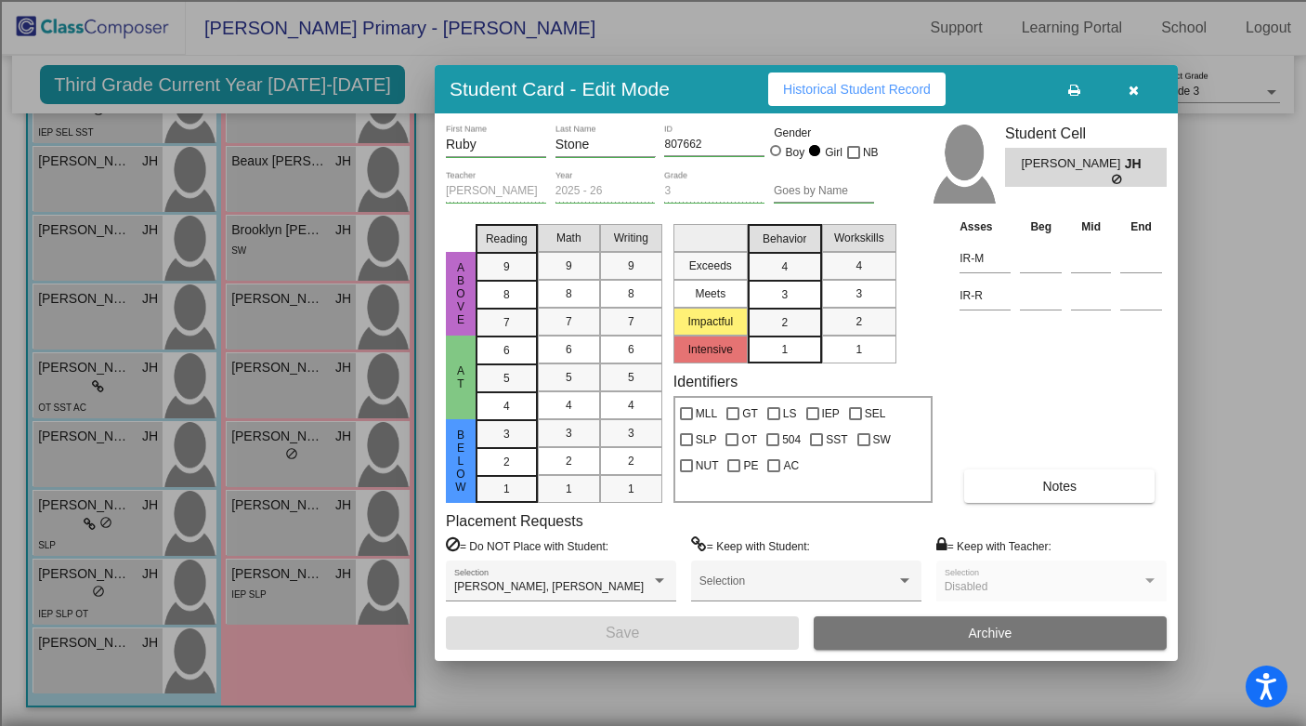
click at [805, 87] on span "Historical Student Record" at bounding box center [857, 89] width 148 height 15
click at [1136, 89] on icon "button" at bounding box center [1134, 90] width 10 height 13
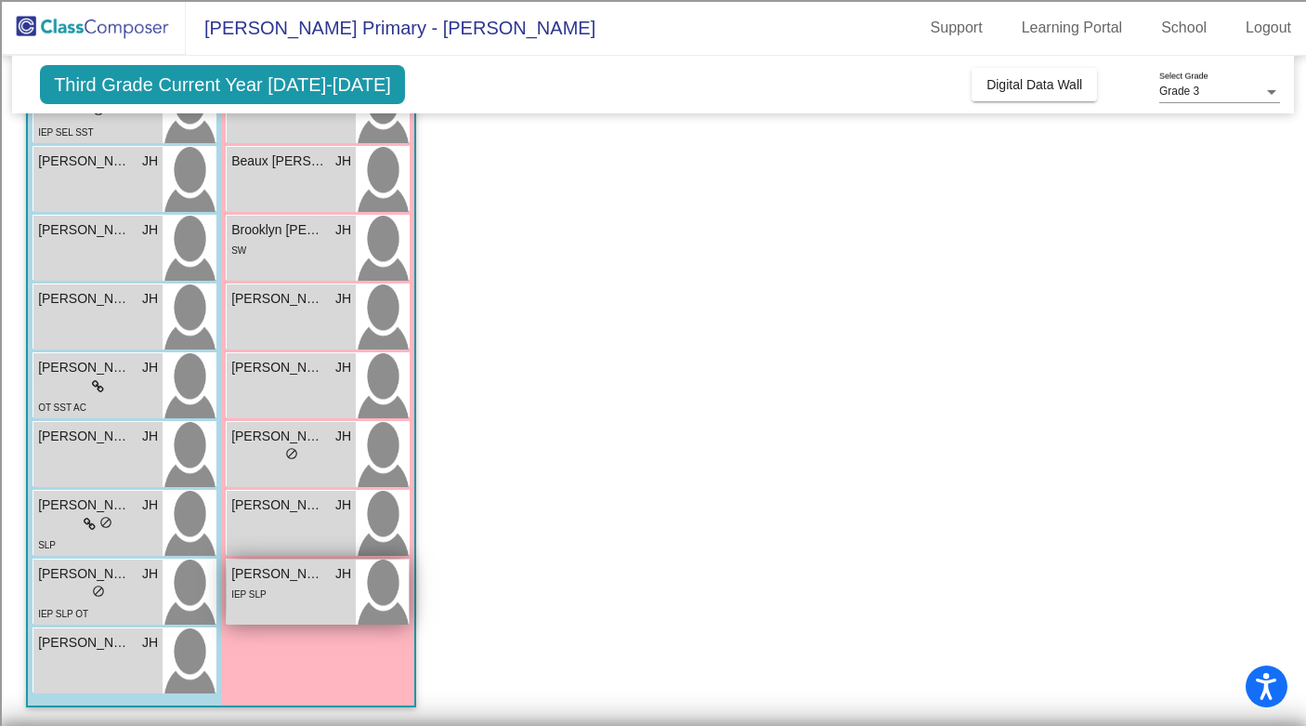
click at [258, 589] on span "IEP SLP" at bounding box center [248, 594] width 35 height 10
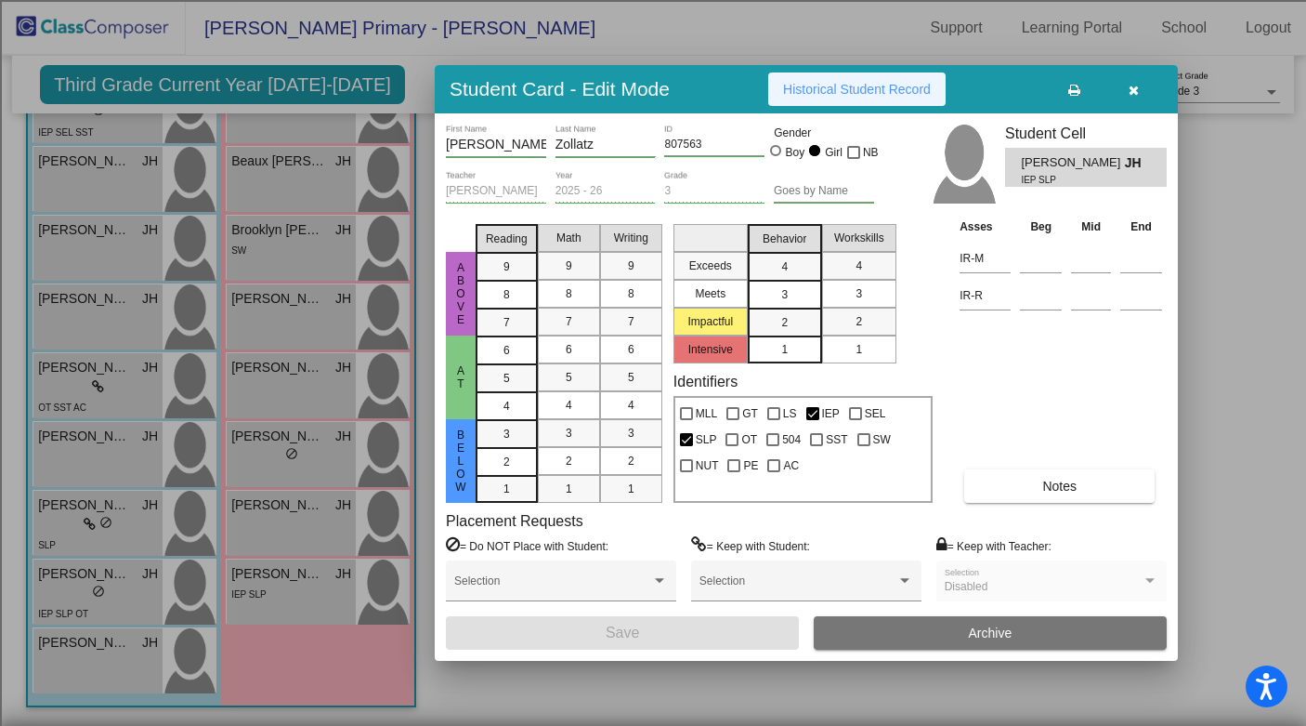
click at [826, 89] on span "Historical Student Record" at bounding box center [857, 89] width 148 height 15
click at [1134, 89] on icon "button" at bounding box center [1134, 90] width 10 height 13
